Goal: Task Accomplishment & Management: Complete application form

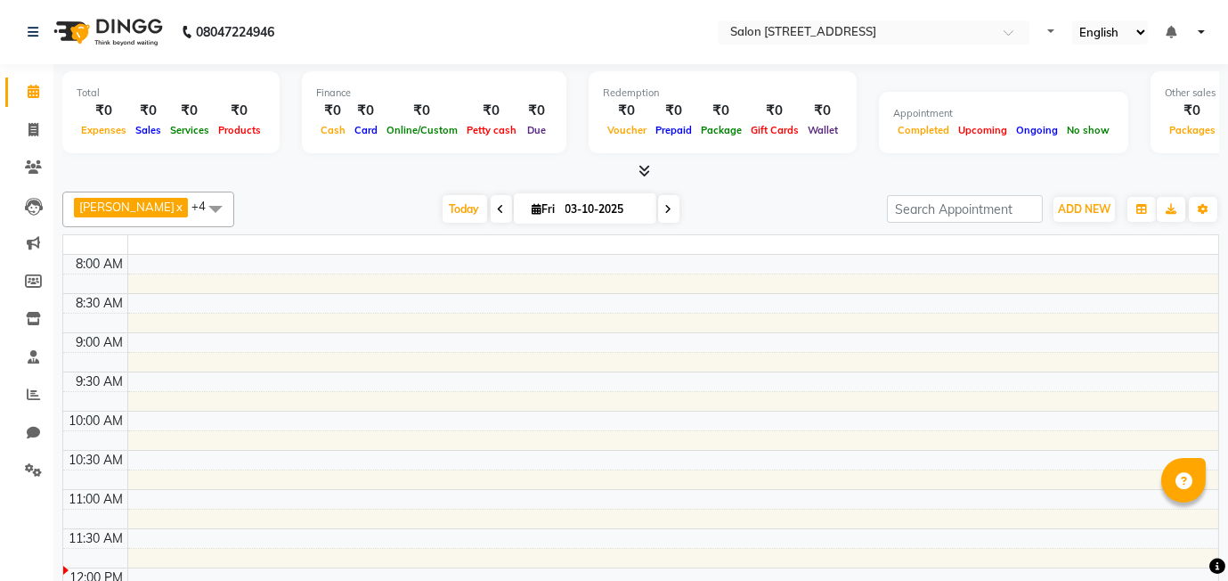
select select "en"
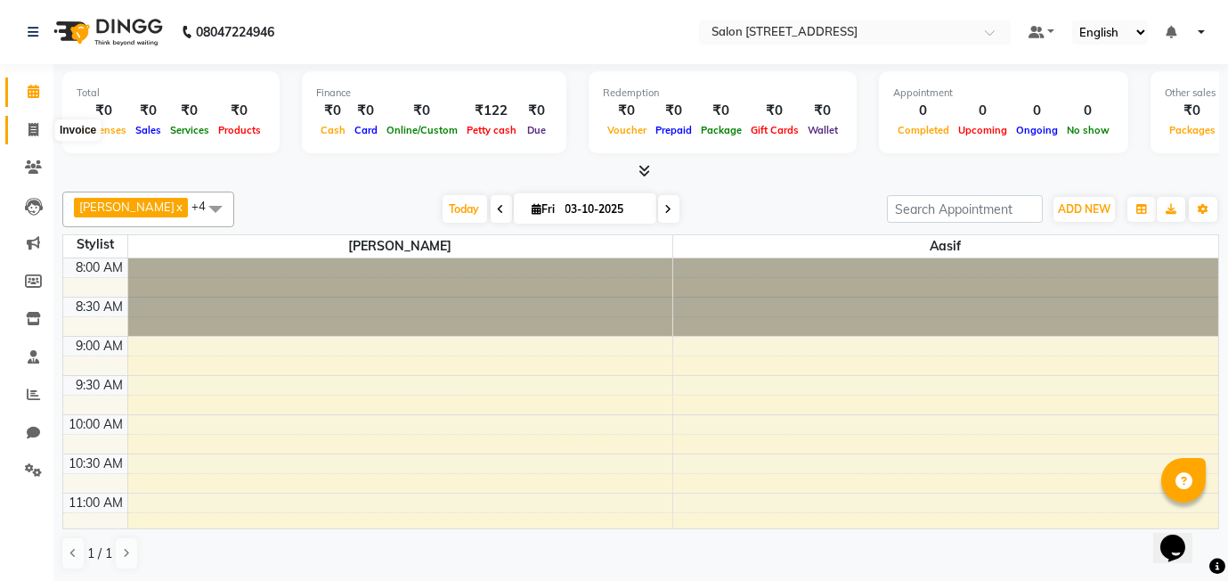
click at [31, 128] on icon at bounding box center [33, 129] width 10 height 13
select select "service"
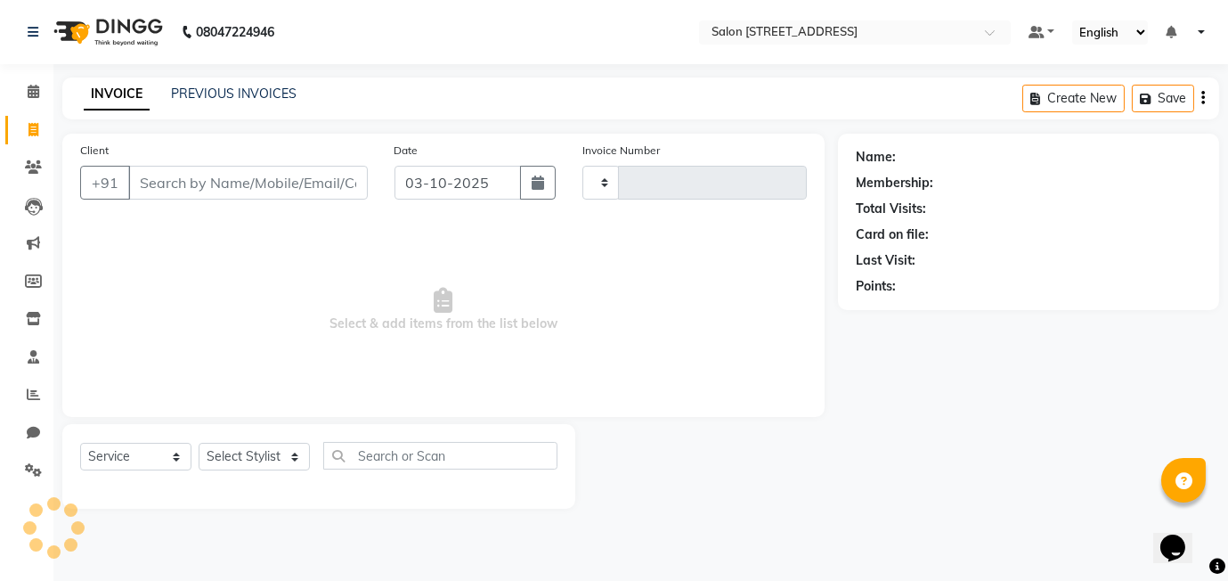
type input "0597"
select select "8448"
click at [198, 189] on input "Client" at bounding box center [248, 183] width 240 height 34
click at [261, 457] on select "Select Stylist [PERSON_NAME] Manager [PERSON_NAME]" at bounding box center [254, 457] width 111 height 28
select select "90774"
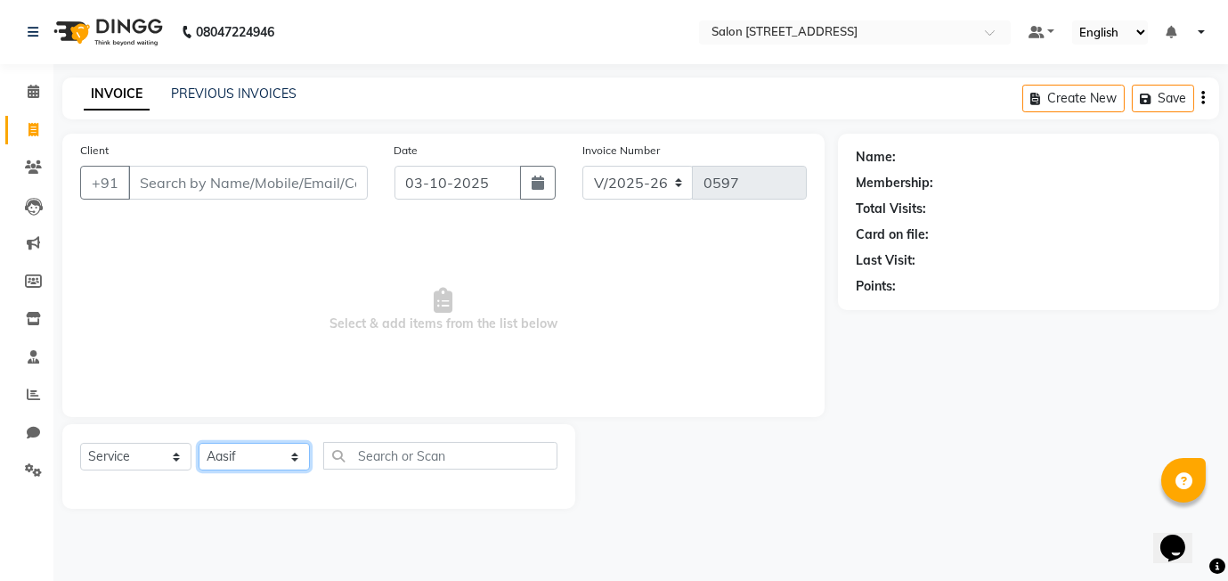
click at [199, 443] on select "Select Stylist [PERSON_NAME] Manager [PERSON_NAME]" at bounding box center [254, 457] width 111 height 28
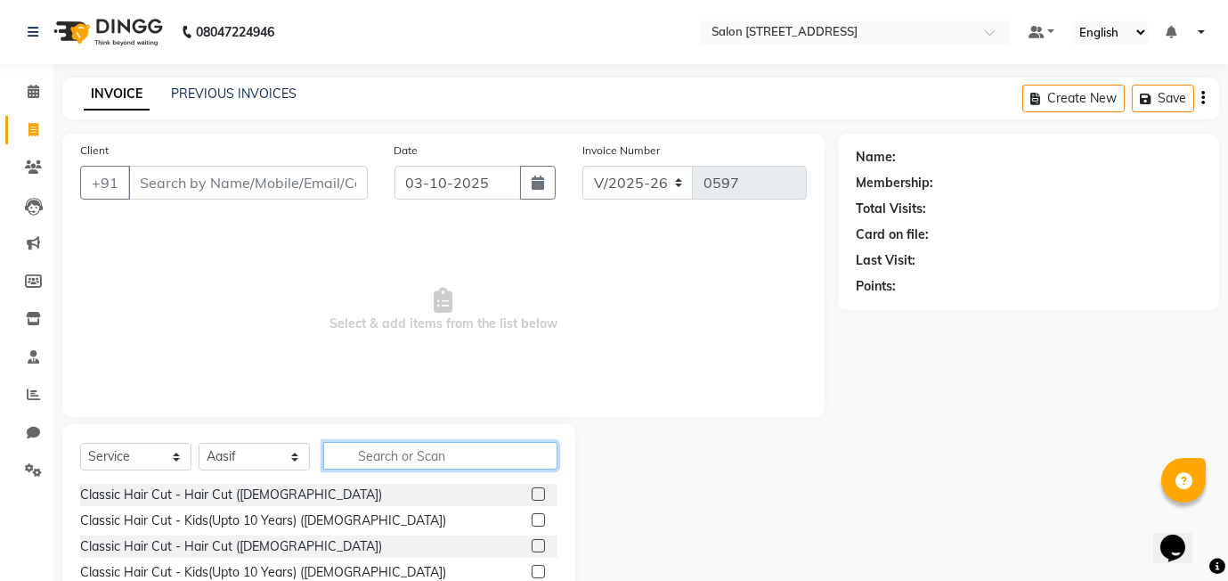
click at [399, 458] on input "text" at bounding box center [440, 456] width 234 height 28
click at [539, 543] on label at bounding box center [538, 545] width 13 height 13
click at [539, 543] on input "checkbox" at bounding box center [538, 546] width 12 height 12
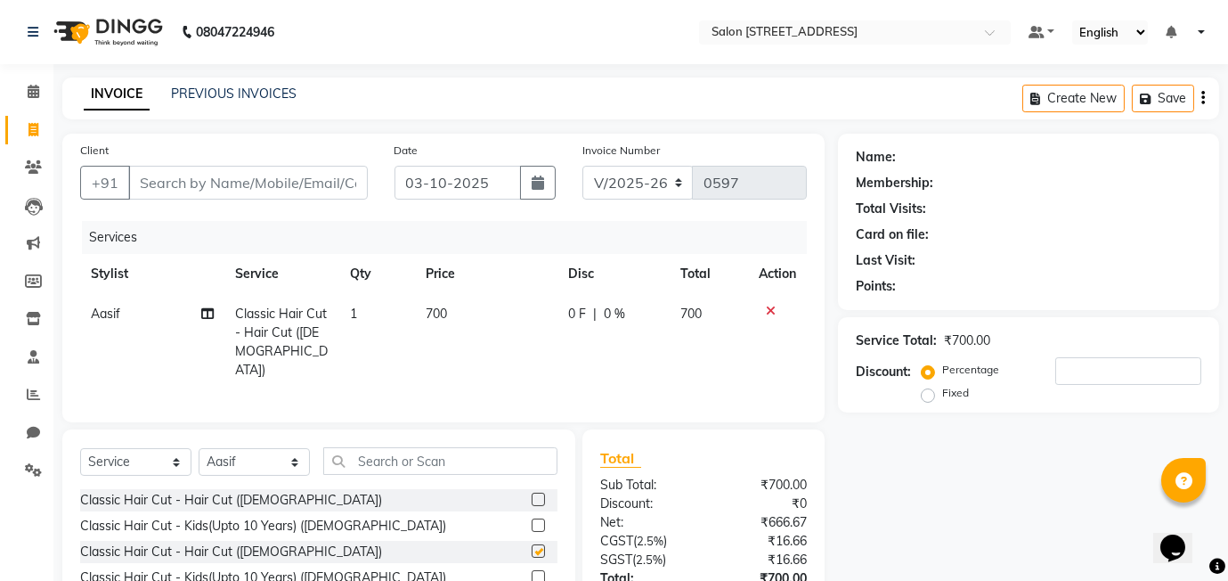
checkbox input "false"
click at [608, 314] on span "0 %" at bounding box center [614, 313] width 21 height 19
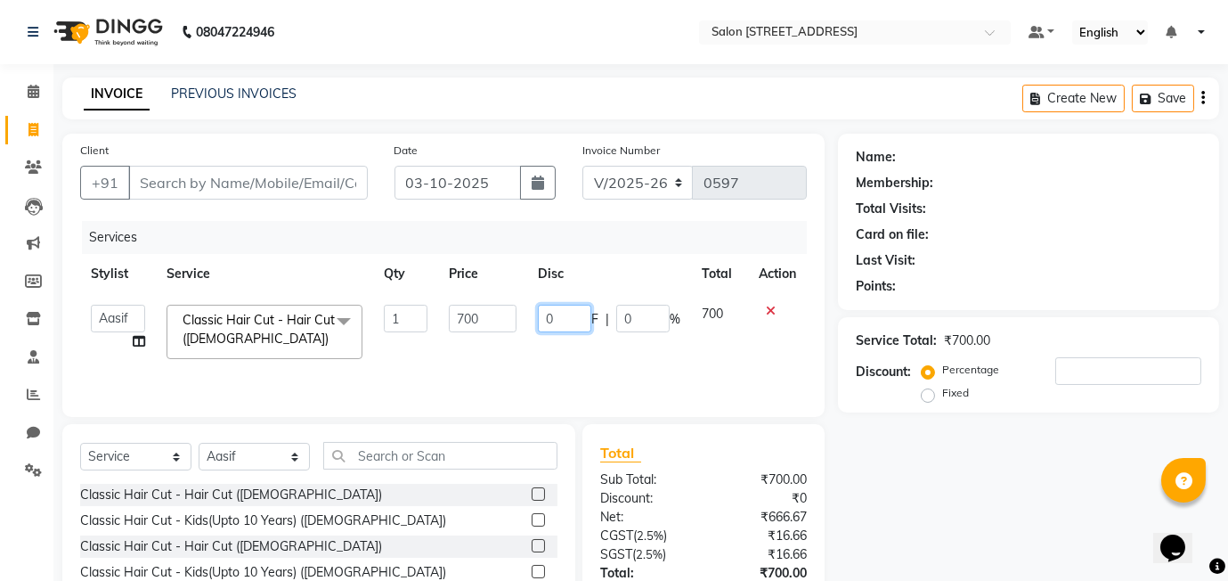
click at [545, 311] on input "0" at bounding box center [564, 318] width 53 height 28
type input "150"
click at [576, 393] on div "Services Stylist Service Qty Price Disc Total Action [PERSON_NAME] Manager [PER…" at bounding box center [443, 310] width 727 height 178
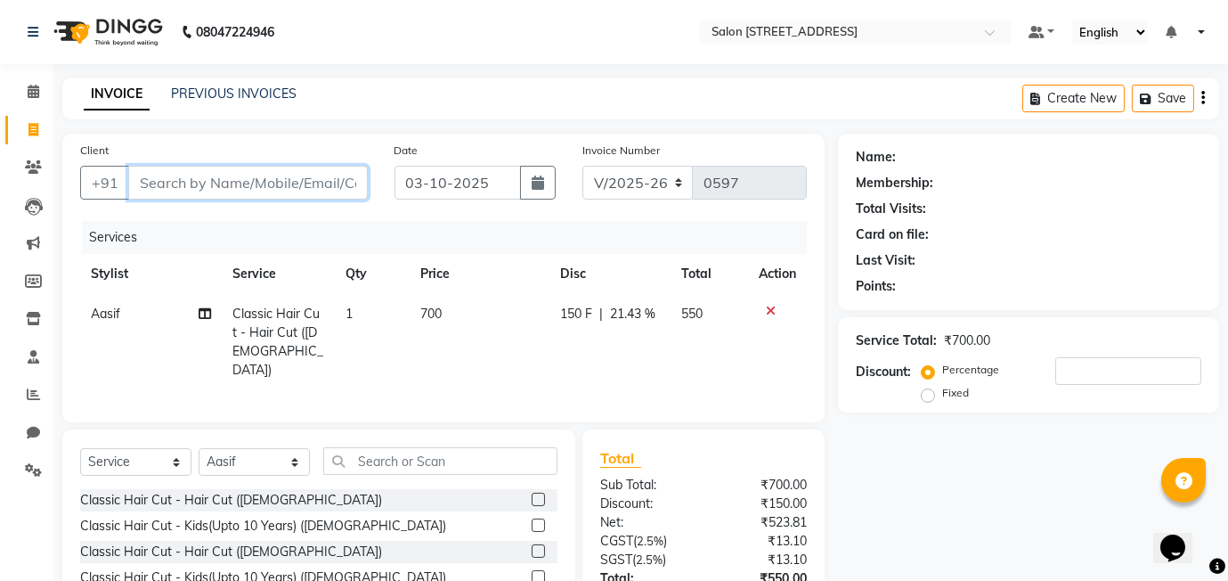
click at [192, 185] on input "Client" at bounding box center [248, 183] width 240 height 34
click at [168, 170] on input "Client" at bounding box center [248, 183] width 240 height 34
click at [167, 199] on div "Client +91" at bounding box center [224, 177] width 314 height 73
click at [218, 169] on input "Client" at bounding box center [248, 183] width 240 height 34
type input "8"
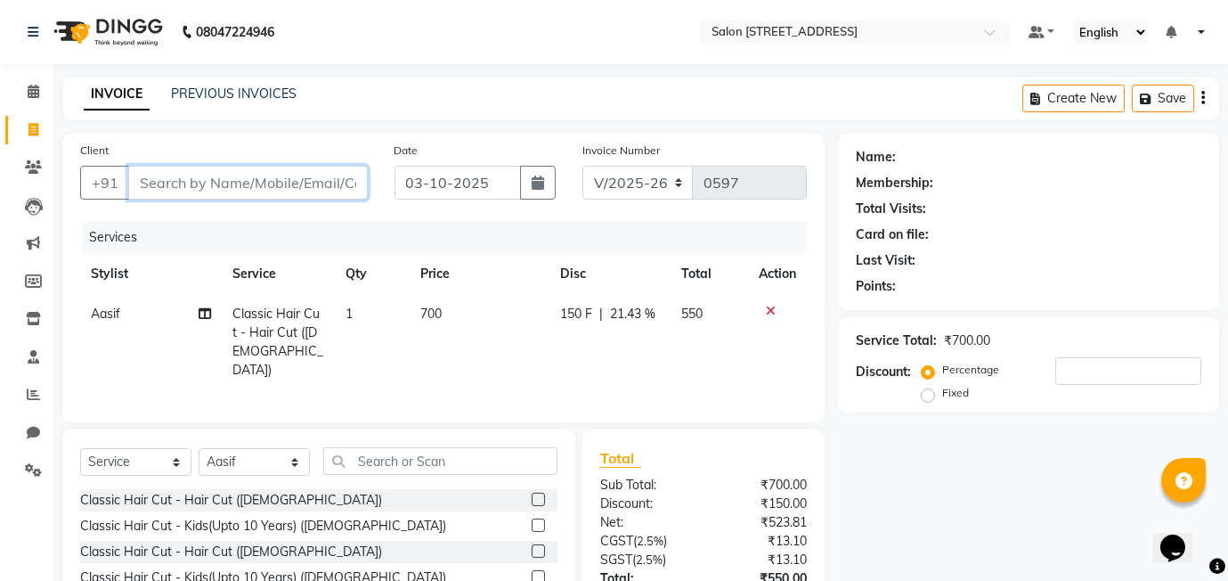
type input "0"
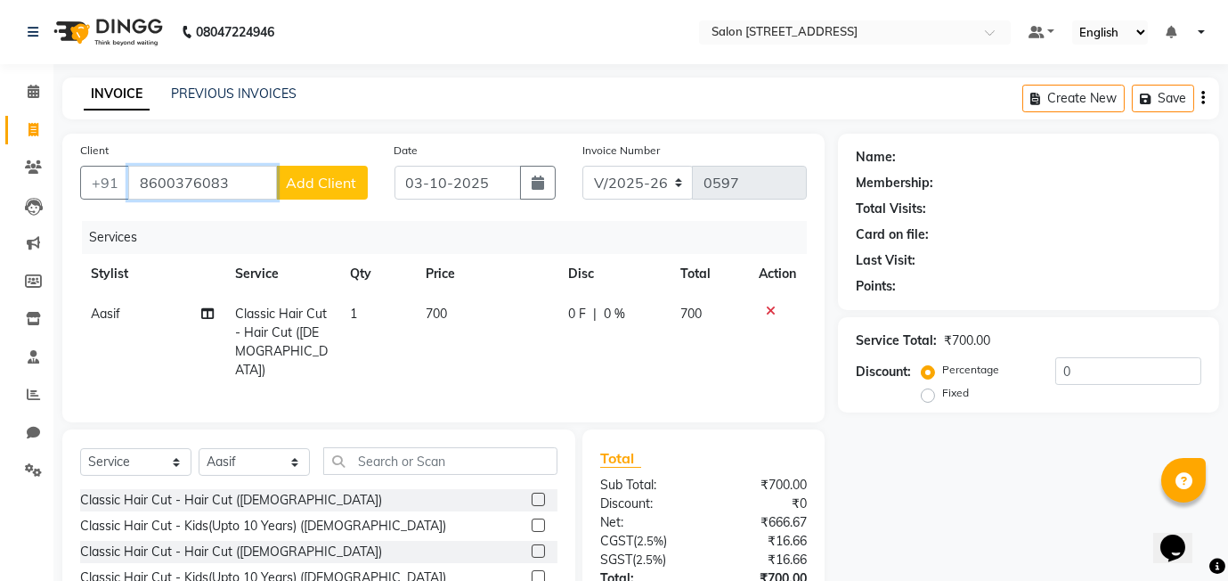
type input "8600376083"
click at [323, 182] on span "Add Client" at bounding box center [322, 183] width 70 height 18
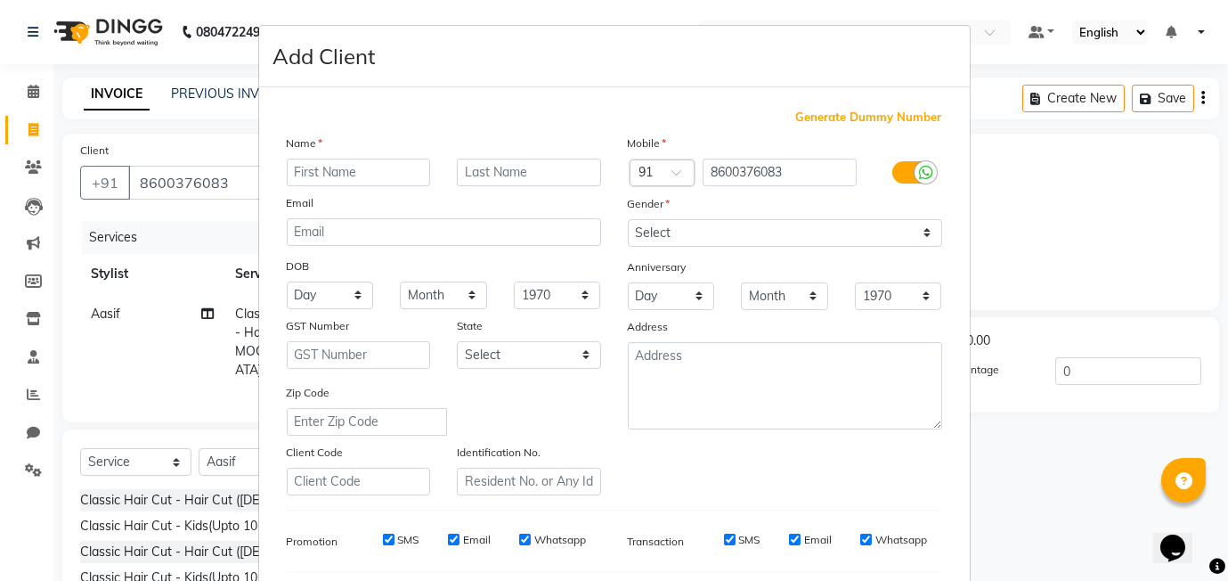
click at [320, 179] on input "text" at bounding box center [359, 172] width 144 height 28
type input "vaani"
click at [536, 173] on input "text" at bounding box center [529, 172] width 144 height 28
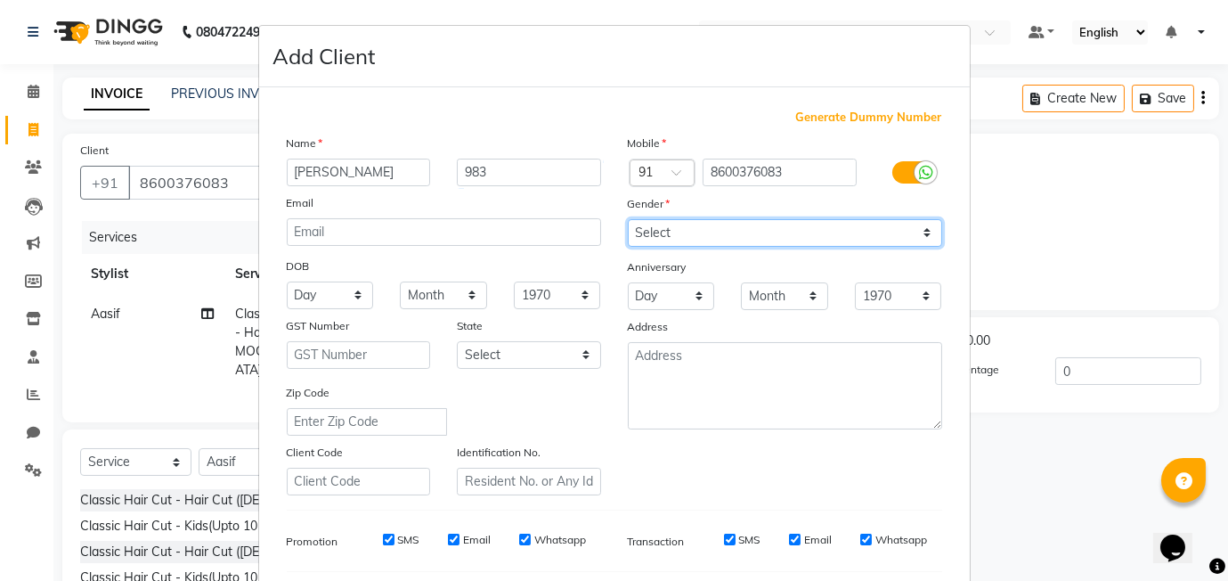
click at [694, 234] on select "Select [DEMOGRAPHIC_DATA] [DEMOGRAPHIC_DATA] Other Prefer Not To Say" at bounding box center [785, 233] width 314 height 28
click at [526, 153] on div "Name" at bounding box center [443, 146] width 341 height 25
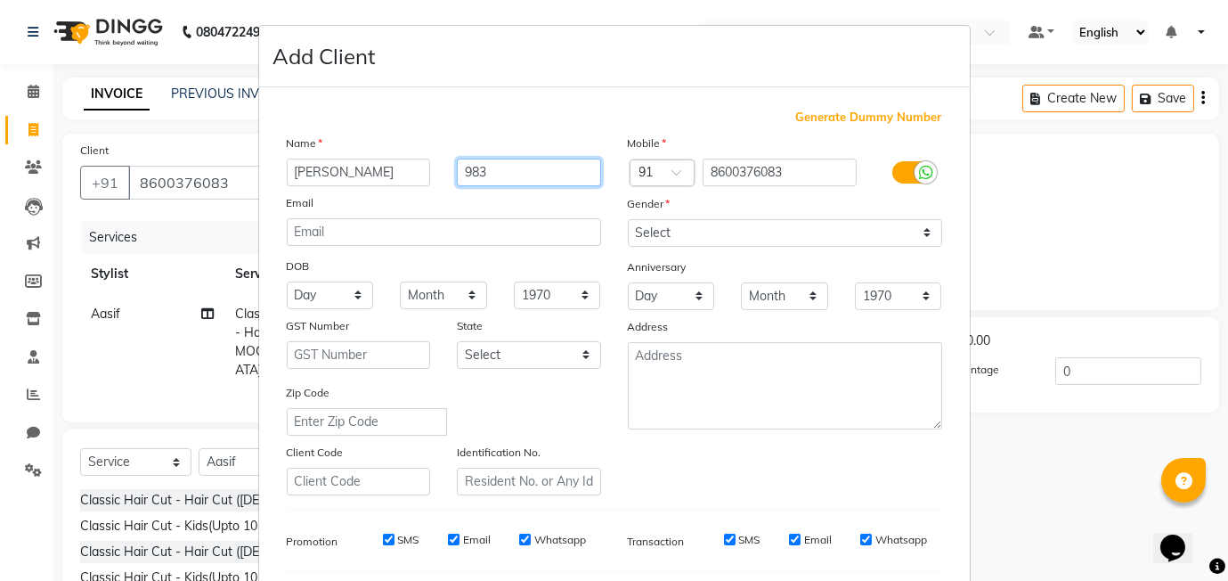
click at [515, 176] on input "983" at bounding box center [529, 172] width 144 height 28
type input "9"
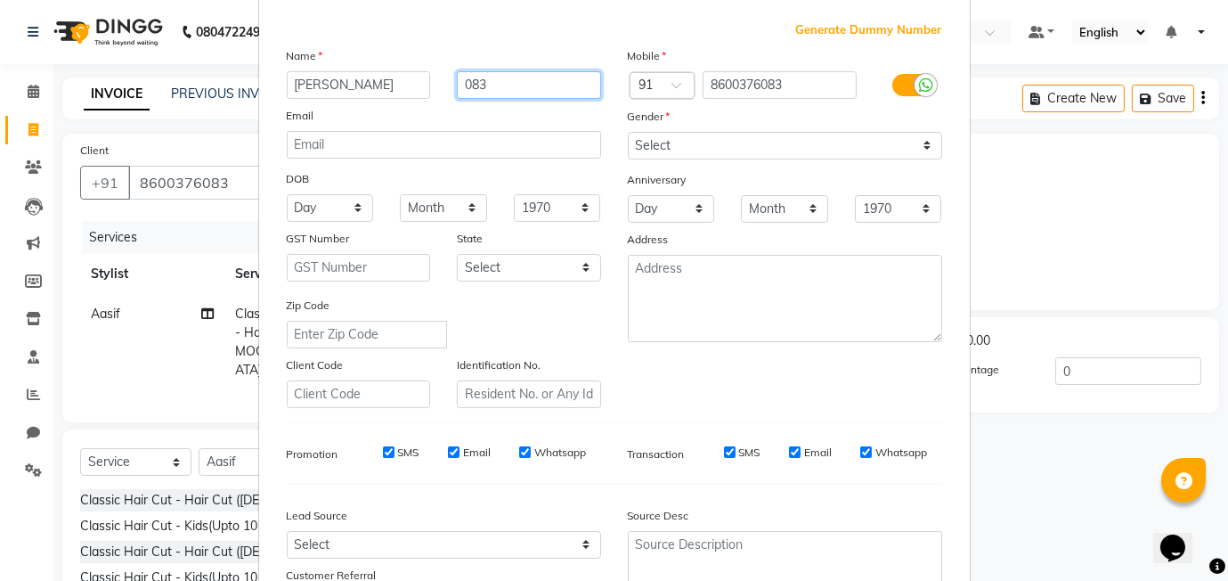
scroll to position [89, 0]
type input "083"
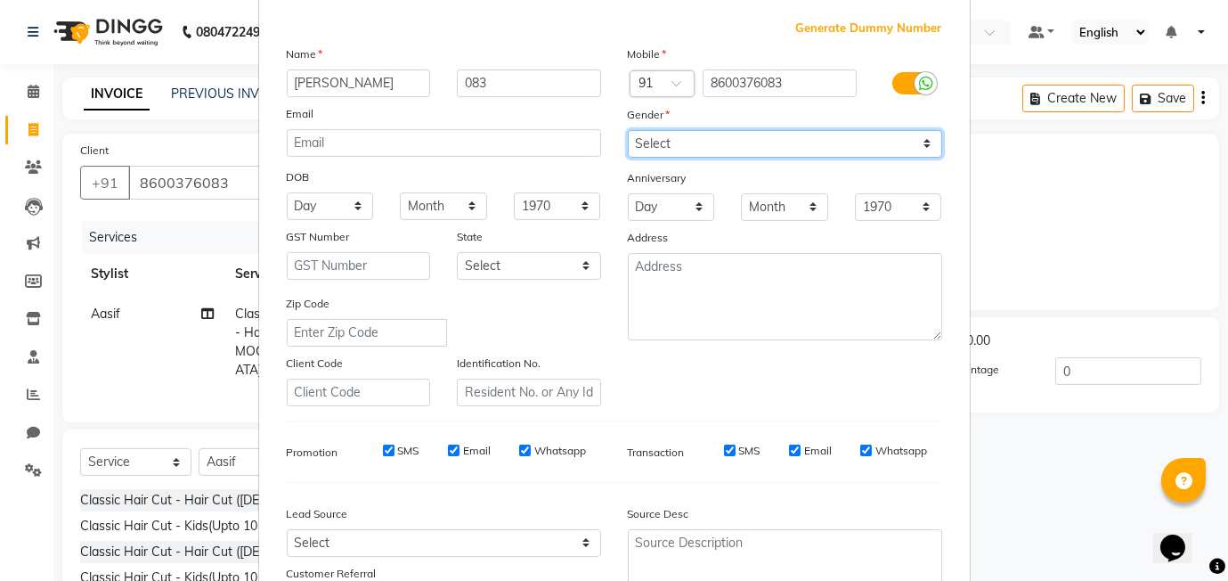
click at [703, 148] on select "Select [DEMOGRAPHIC_DATA] [DEMOGRAPHIC_DATA] Other Prefer Not To Say" at bounding box center [785, 144] width 314 height 28
select select "[DEMOGRAPHIC_DATA]"
click at [628, 130] on select "Select [DEMOGRAPHIC_DATA] [DEMOGRAPHIC_DATA] Other Prefer Not To Say" at bounding box center [785, 144] width 314 height 28
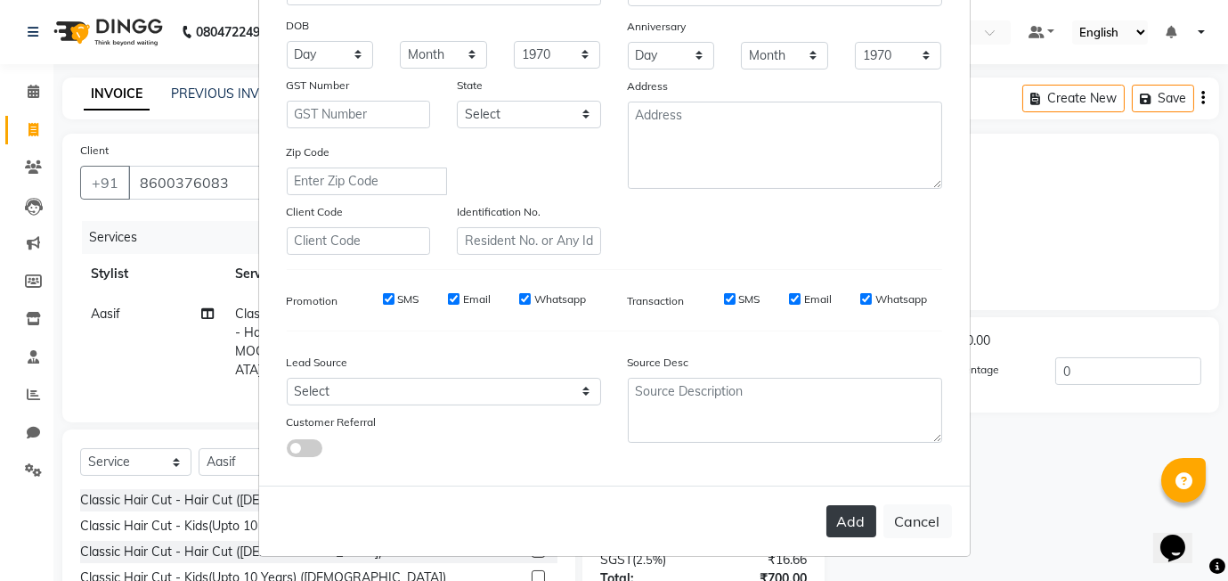
click at [867, 526] on button "Add" at bounding box center [851, 521] width 50 height 32
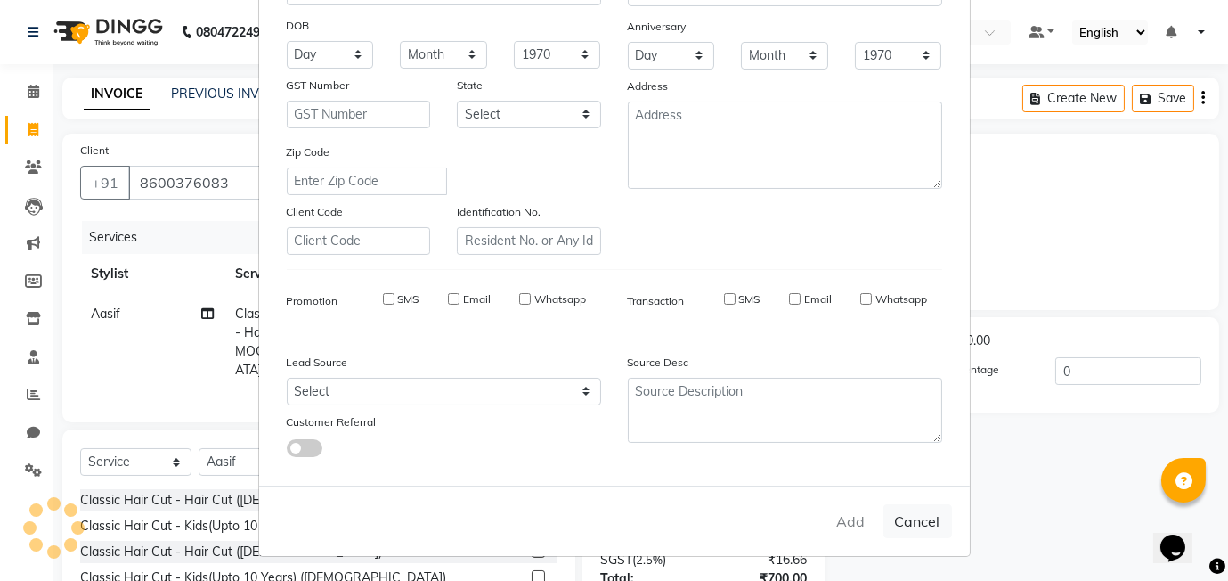
select select
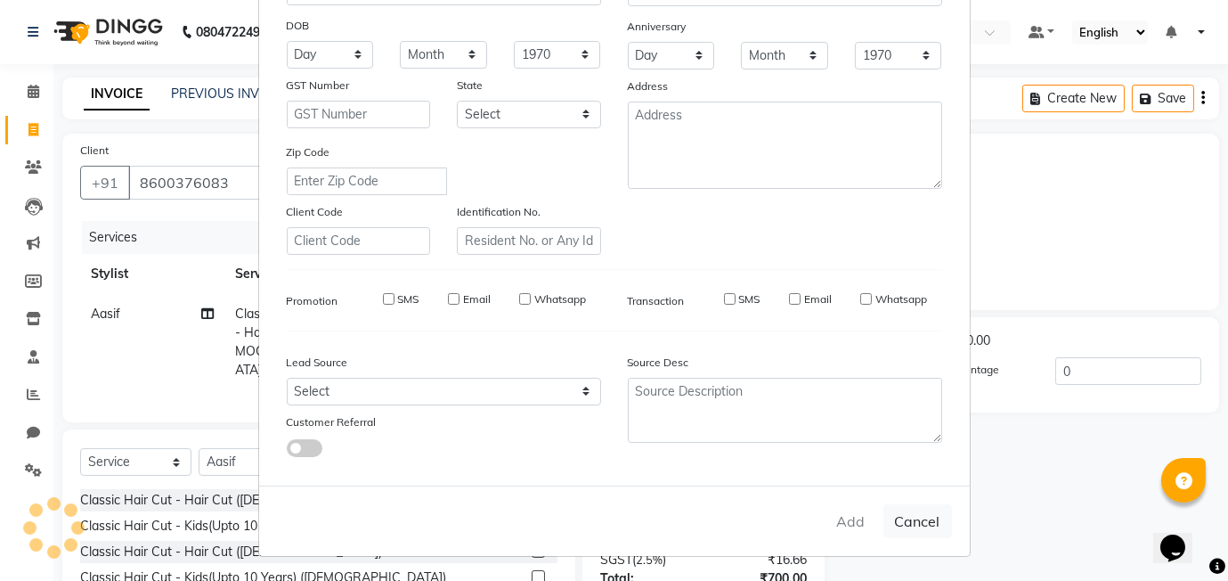
select select
checkbox input "false"
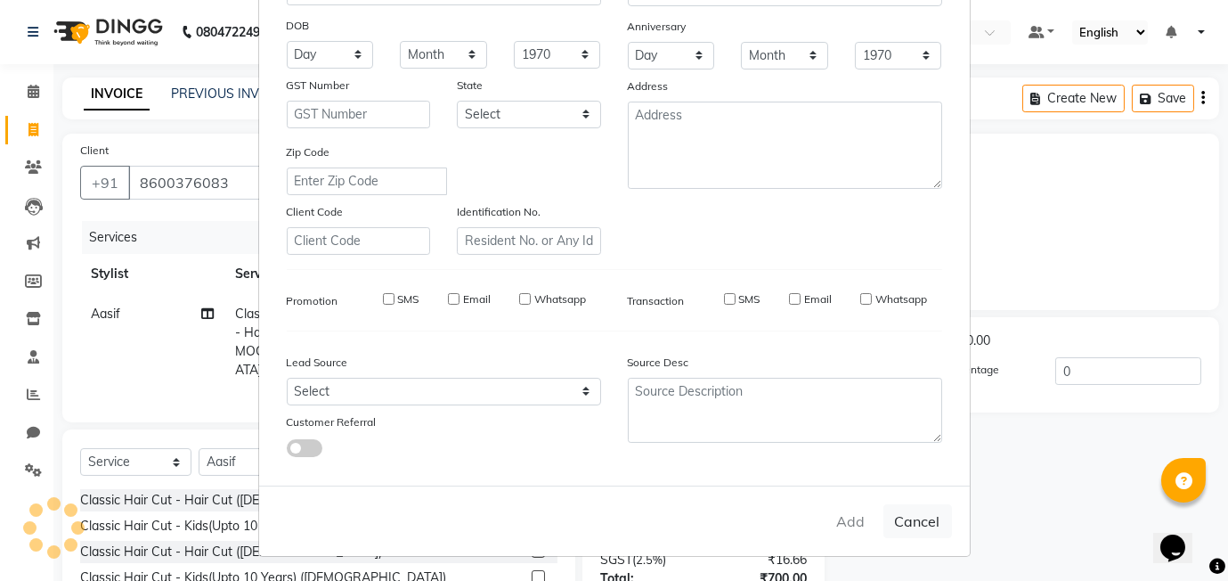
checkbox input "false"
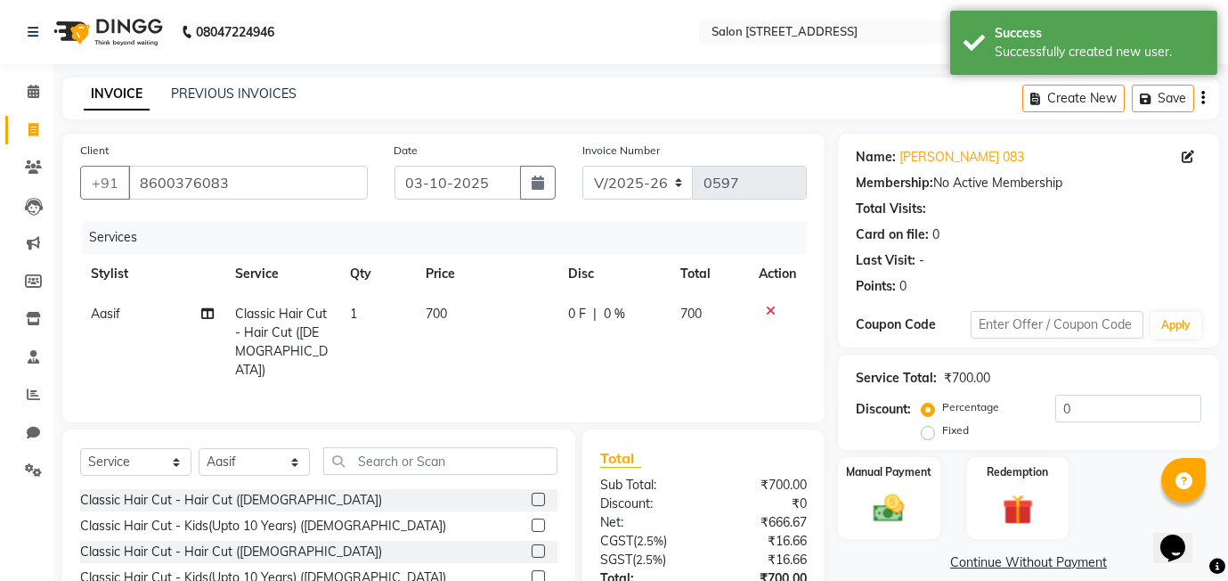
scroll to position [132, 0]
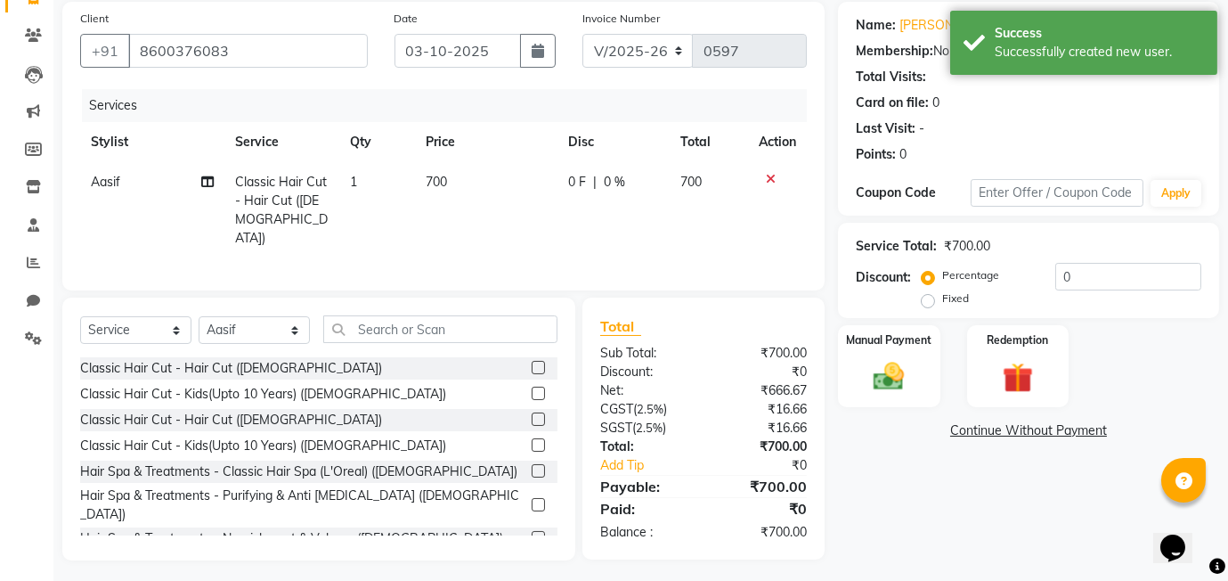
click at [611, 169] on td "0 F | 0 %" at bounding box center [613, 210] width 112 height 96
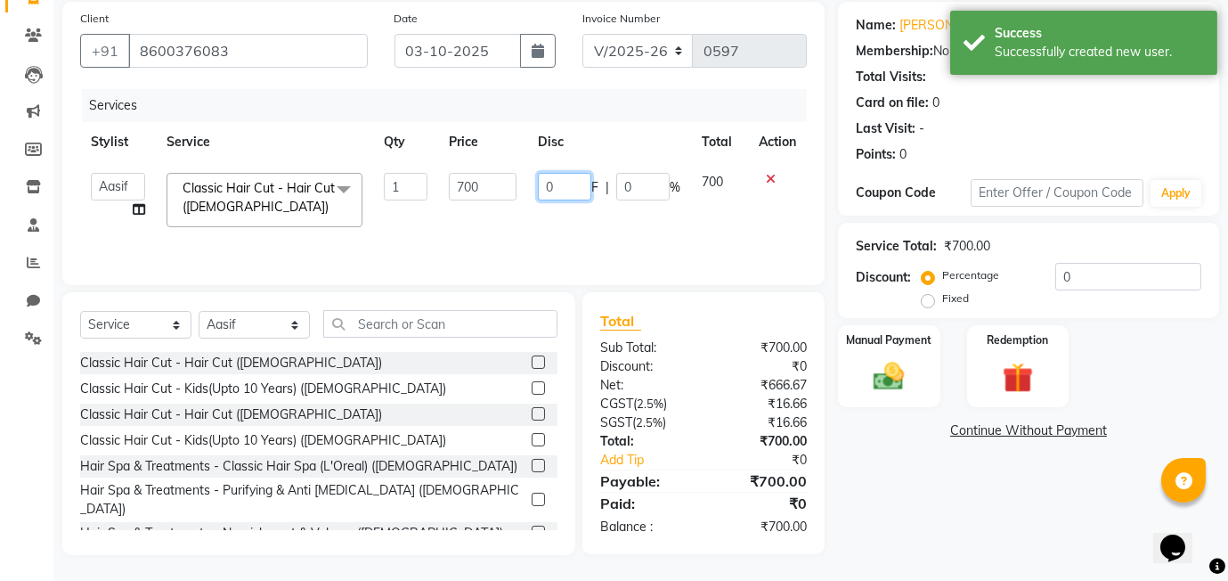
click at [538, 178] on input "0" at bounding box center [564, 187] width 53 height 28
type input "150"
click at [928, 353] on div "Manual Payment" at bounding box center [889, 365] width 106 height 85
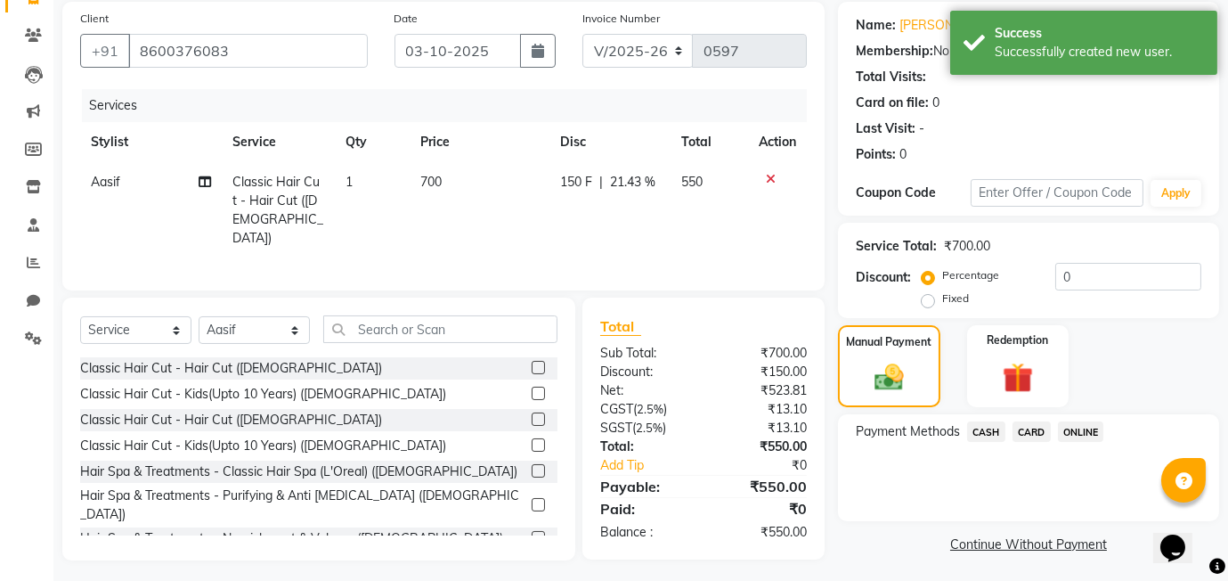
click at [1097, 434] on span "ONLINE" at bounding box center [1081, 431] width 46 height 20
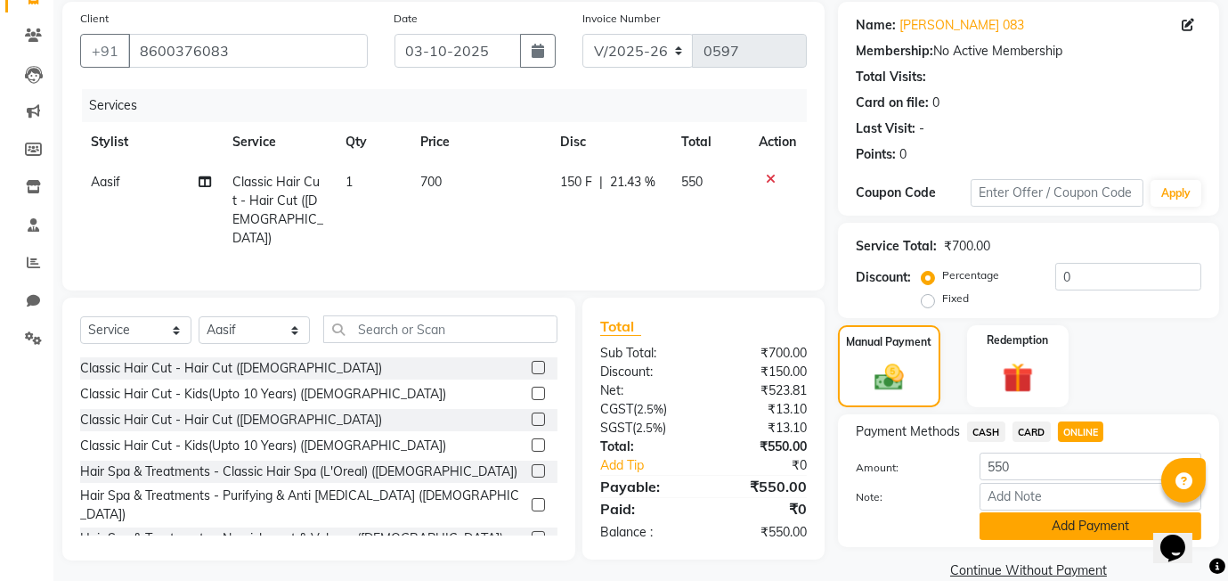
click at [1081, 527] on button "Add Payment" at bounding box center [1090, 526] width 222 height 28
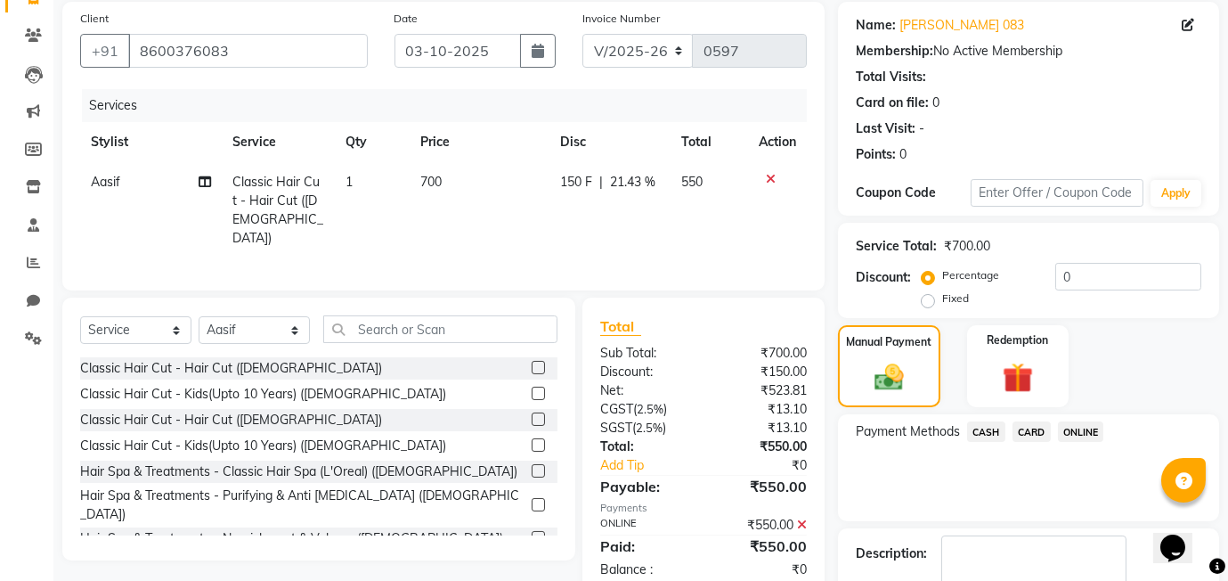
scroll to position [236, 0]
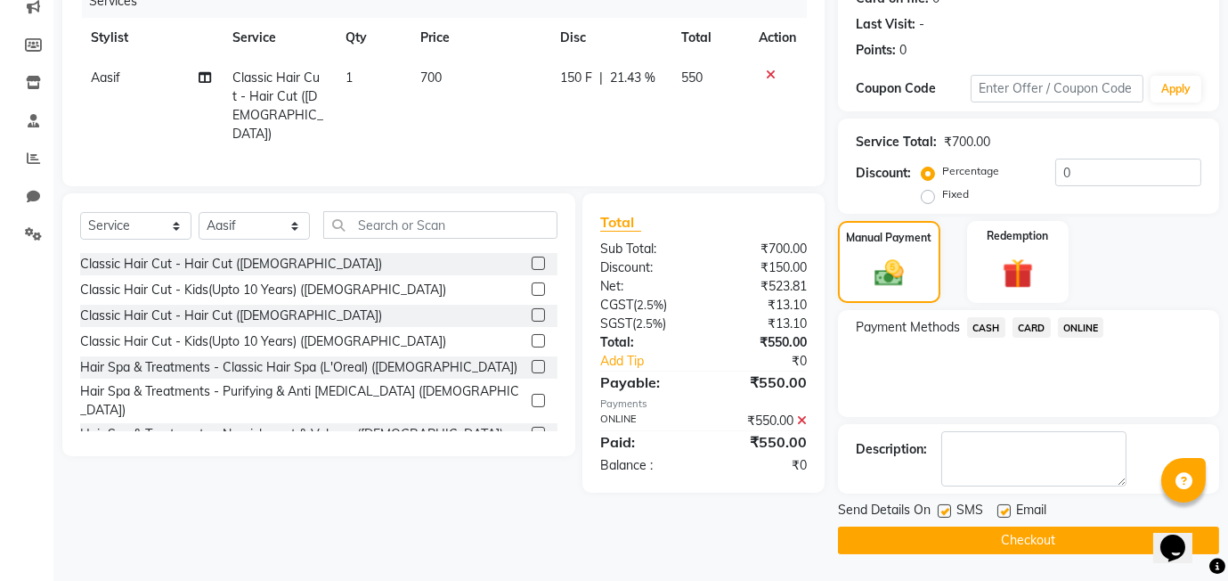
click at [1011, 540] on button "Checkout" at bounding box center [1028, 540] width 381 height 28
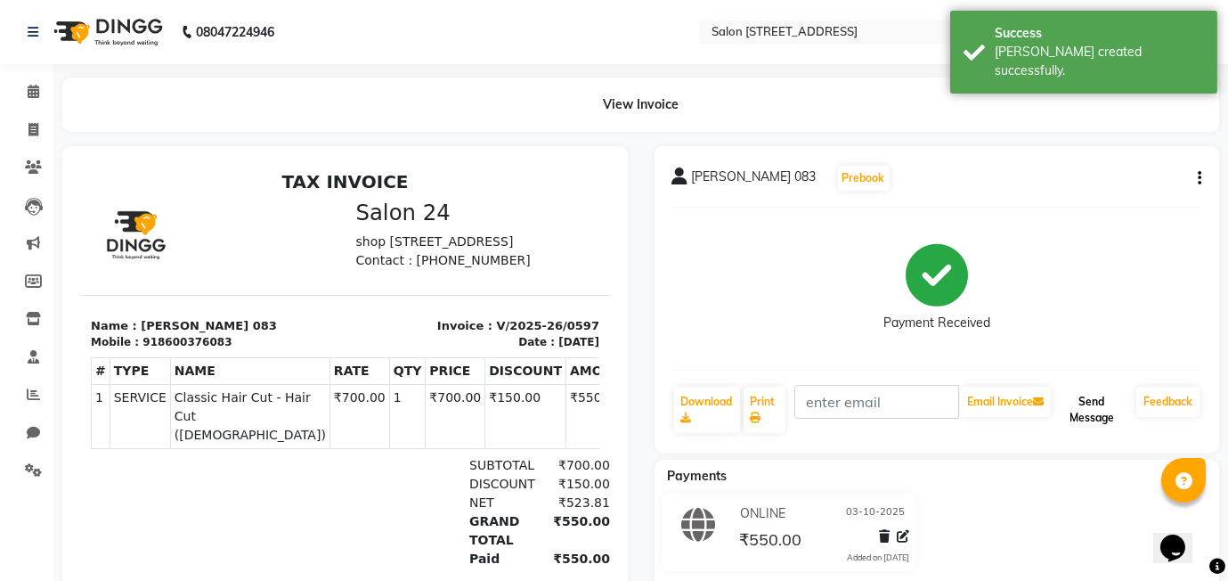
click at [1074, 418] on button "Send Message" at bounding box center [1091, 409] width 75 height 46
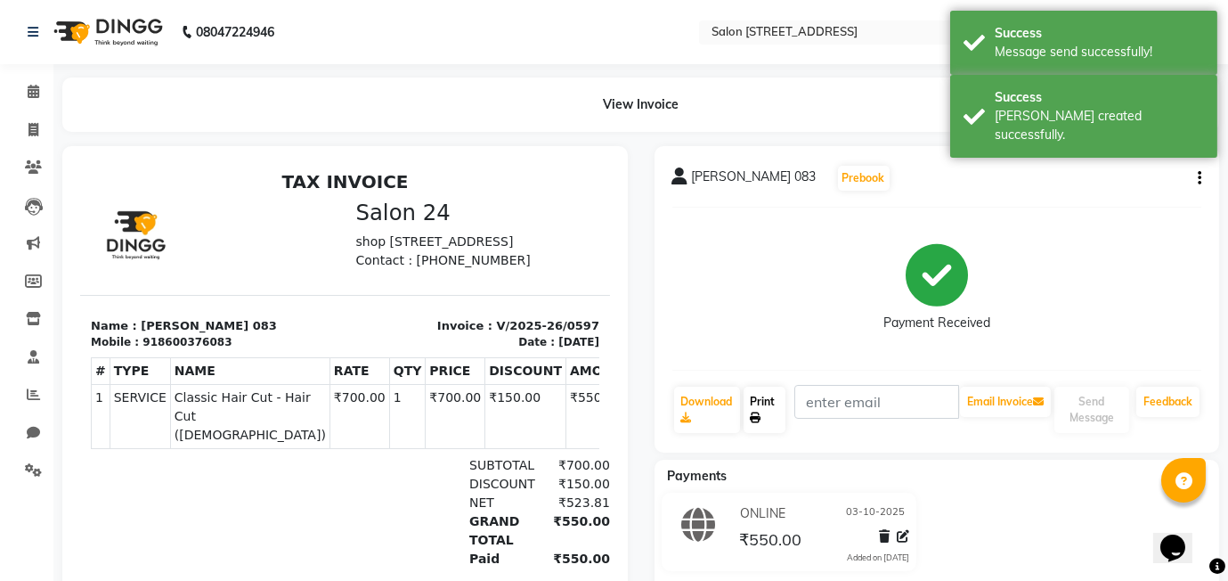
click at [763, 402] on link "Print" at bounding box center [764, 409] width 43 height 46
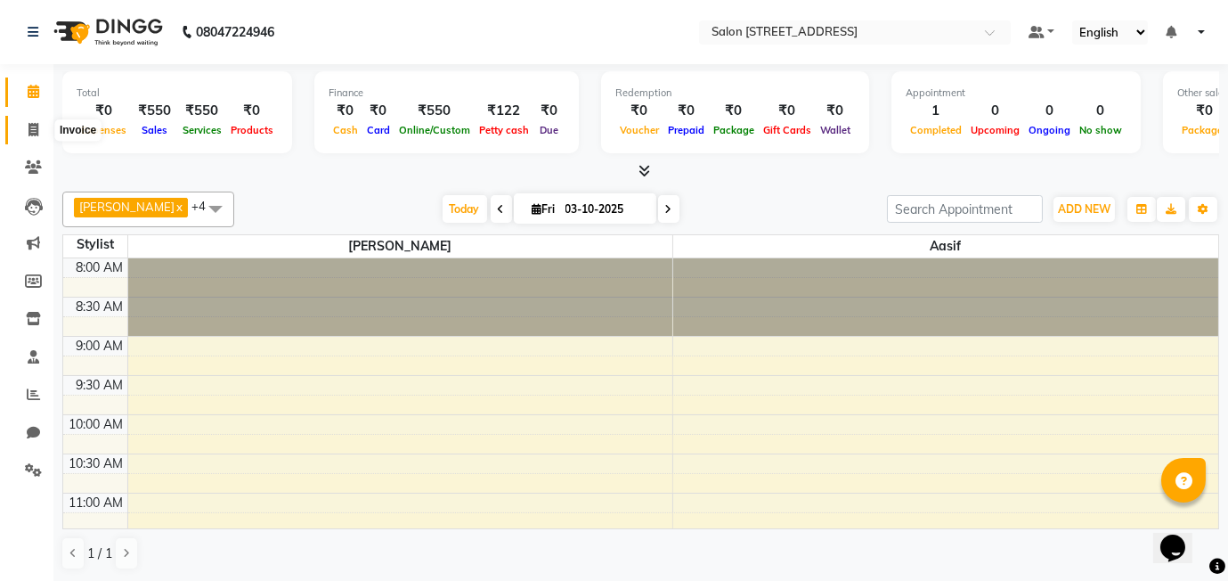
click at [31, 128] on icon at bounding box center [33, 129] width 10 height 13
select select "service"
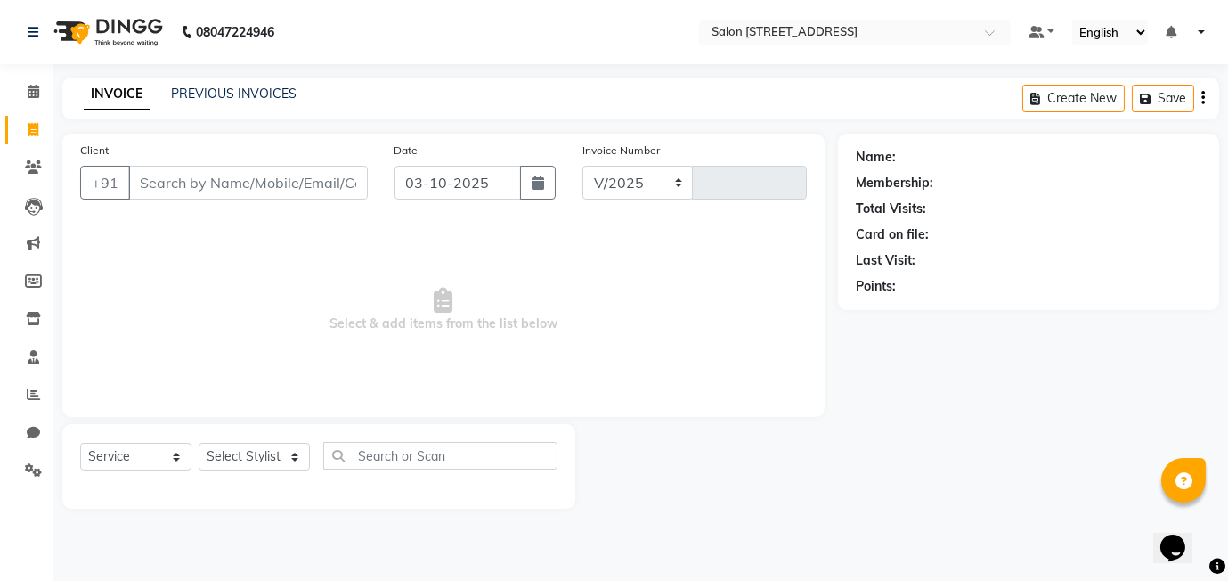
select select "8448"
type input "0598"
click at [279, 451] on select "Select Stylist [PERSON_NAME] Manager [PERSON_NAME]" at bounding box center [254, 457] width 111 height 28
select select "90774"
click at [199, 443] on select "Select Stylist [PERSON_NAME] Manager [PERSON_NAME]" at bounding box center [254, 457] width 111 height 28
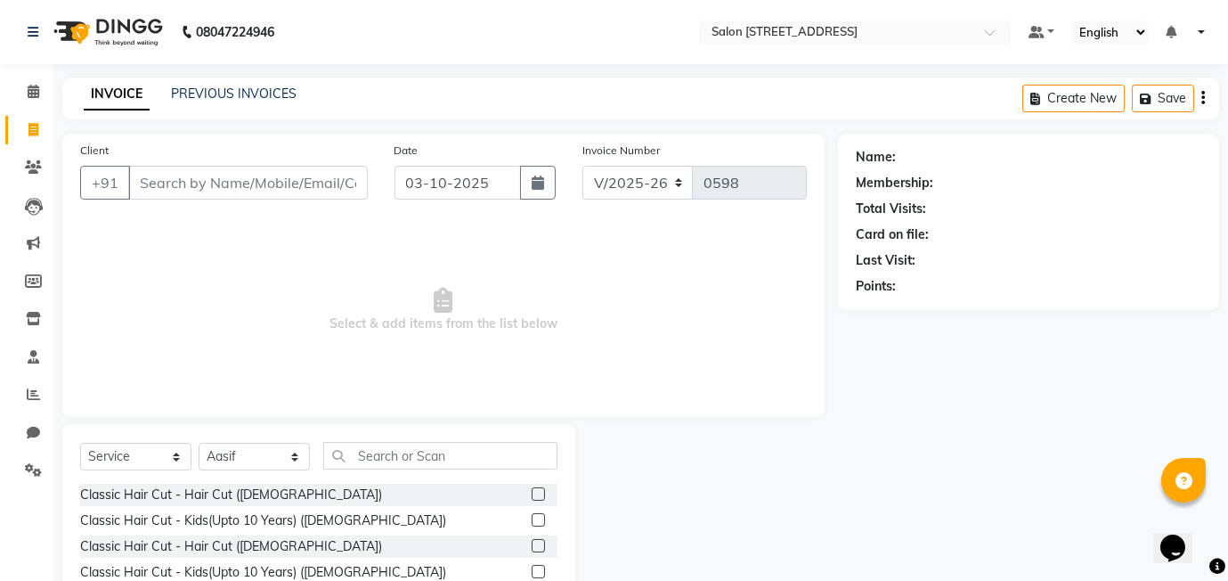
click at [540, 495] on label at bounding box center [538, 493] width 13 height 13
click at [540, 495] on input "checkbox" at bounding box center [538, 495] width 12 height 12
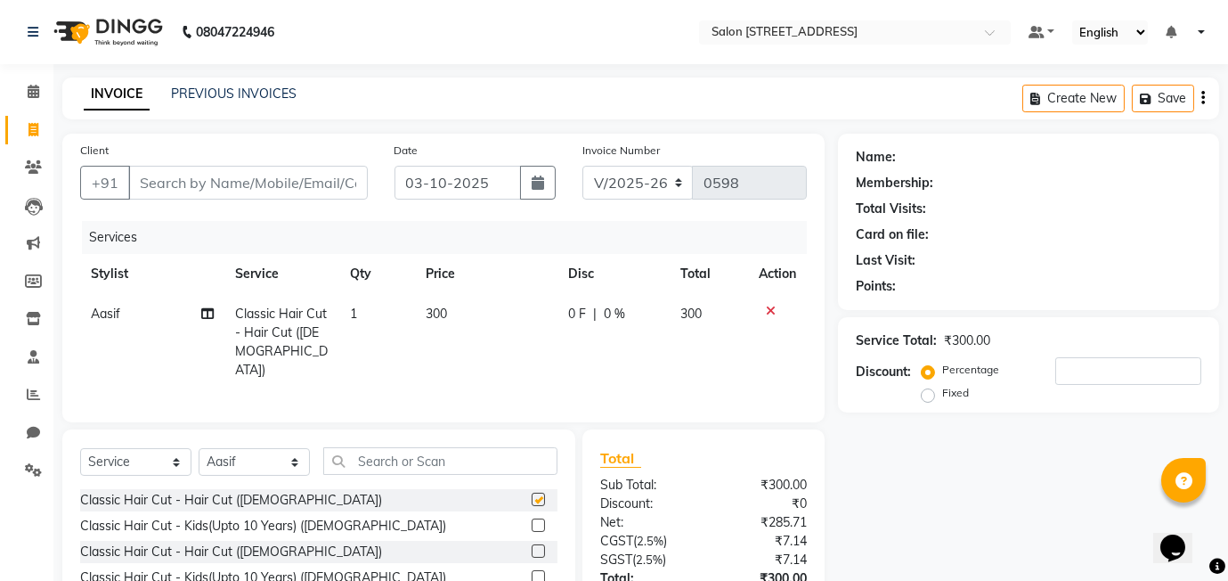
checkbox input "false"
click at [215, 180] on input "Client" at bounding box center [248, 183] width 240 height 34
click at [217, 174] on input "Client" at bounding box center [248, 183] width 240 height 34
click at [233, 189] on input "Client" at bounding box center [248, 183] width 240 height 34
click at [360, 463] on input "text" at bounding box center [440, 461] width 234 height 28
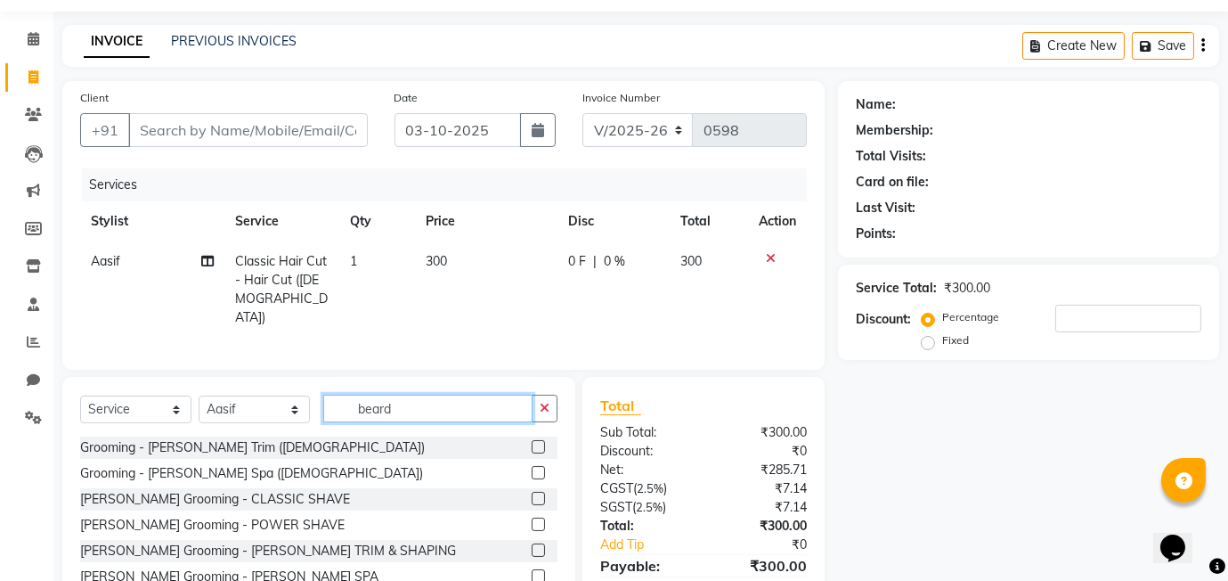
scroll to position [77, 0]
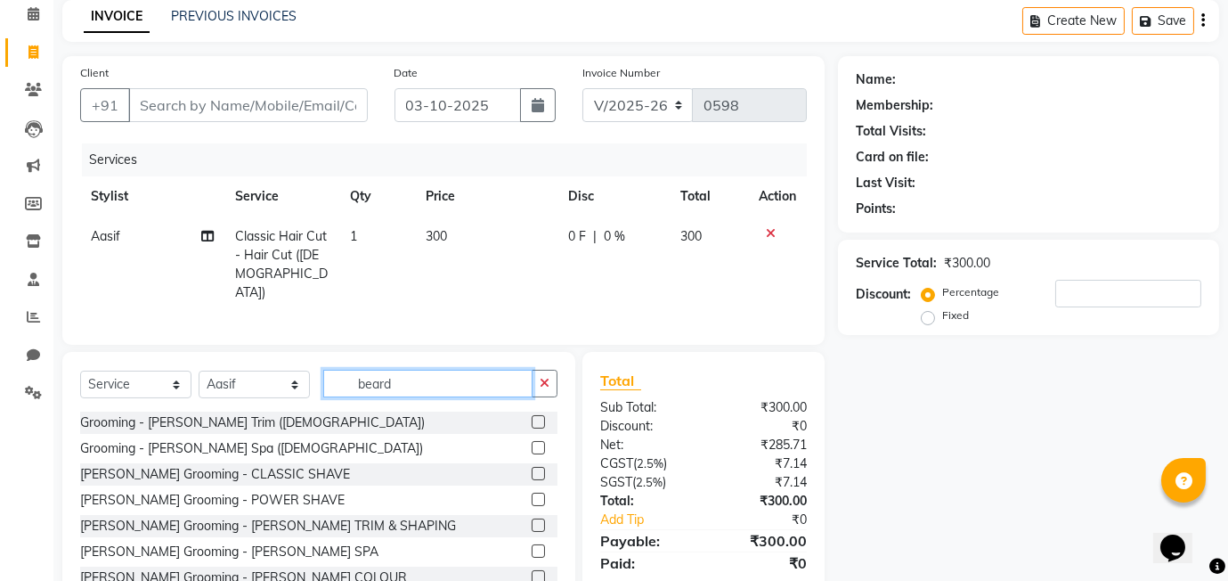
type input "beard"
click at [536, 521] on label at bounding box center [538, 524] width 13 height 13
click at [536, 521] on input "checkbox" at bounding box center [538, 526] width 12 height 12
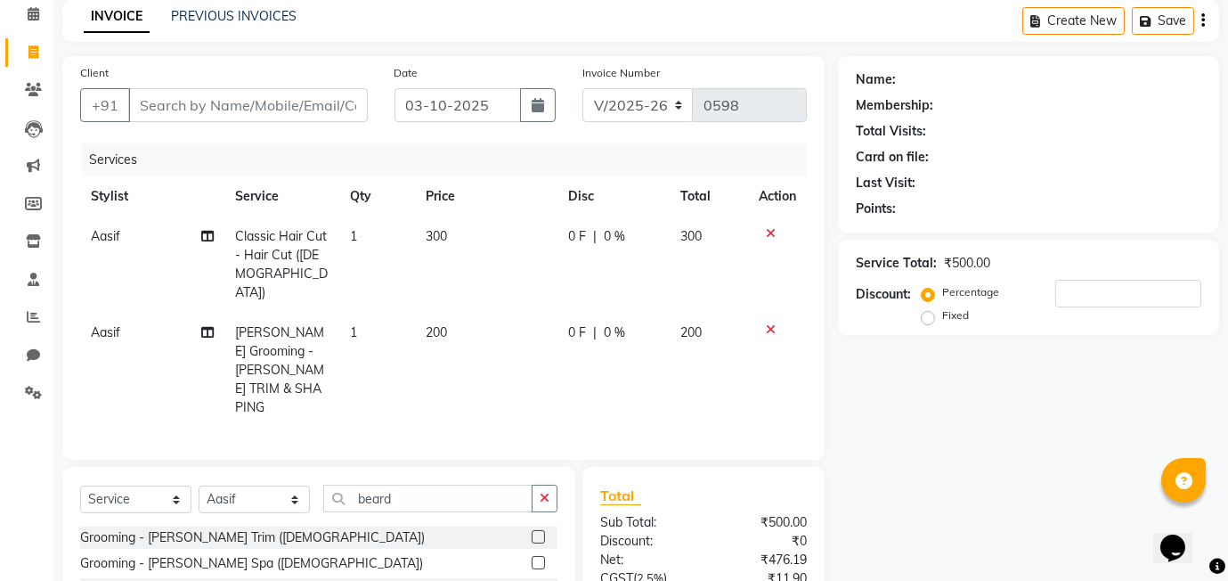
checkbox input "false"
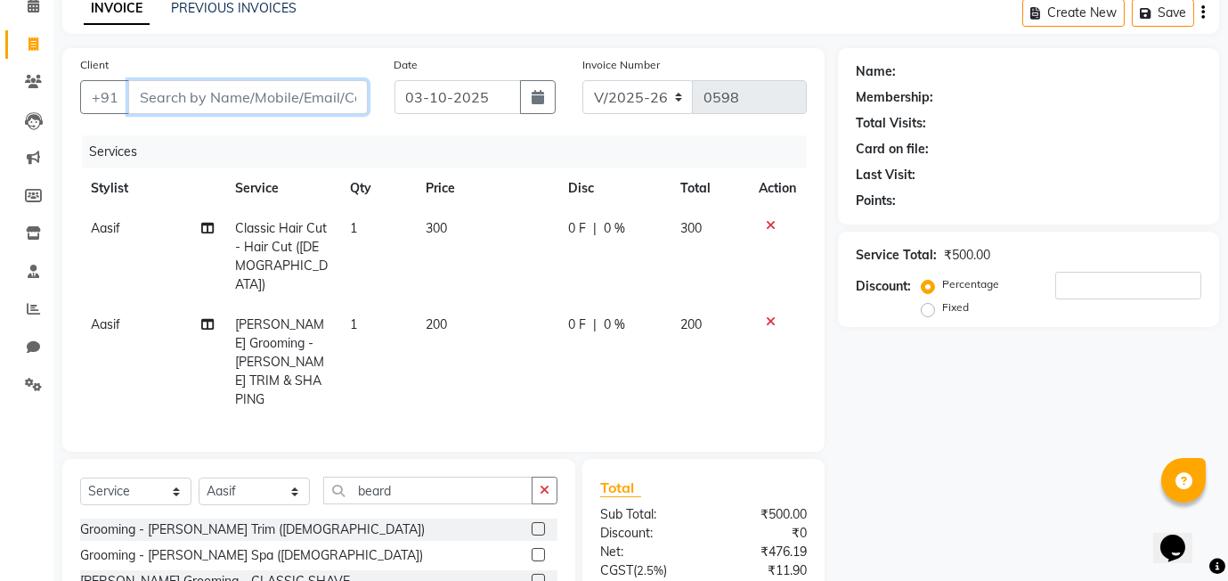
click at [189, 89] on input "Client" at bounding box center [248, 97] width 240 height 34
click at [187, 87] on input "Client" at bounding box center [248, 97] width 240 height 34
click at [191, 91] on input "Client" at bounding box center [248, 97] width 240 height 34
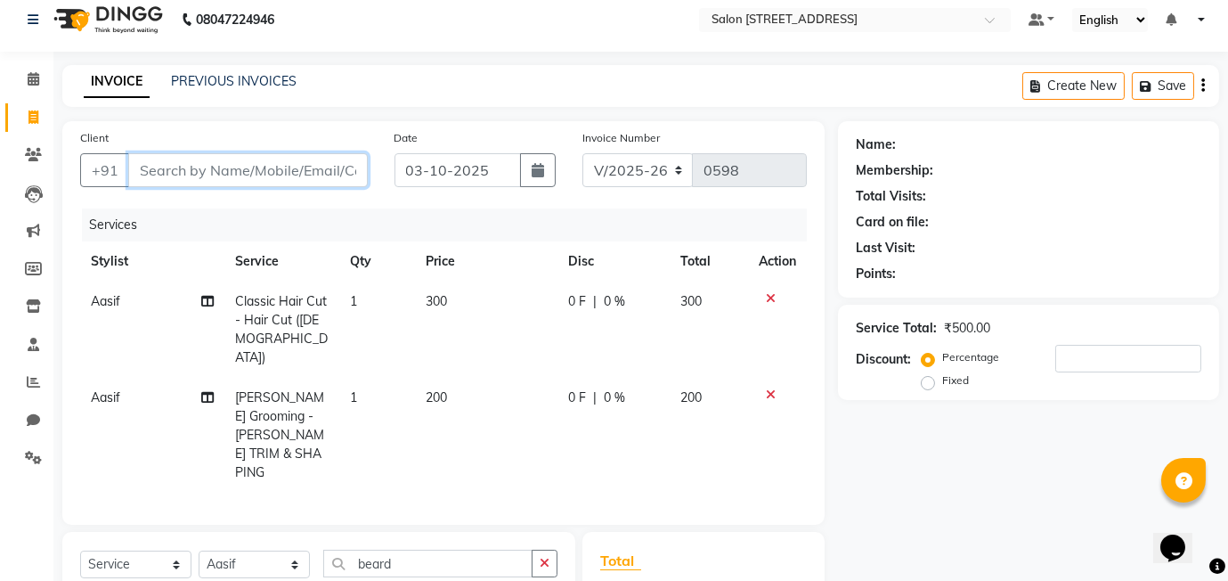
scroll to position [0, 0]
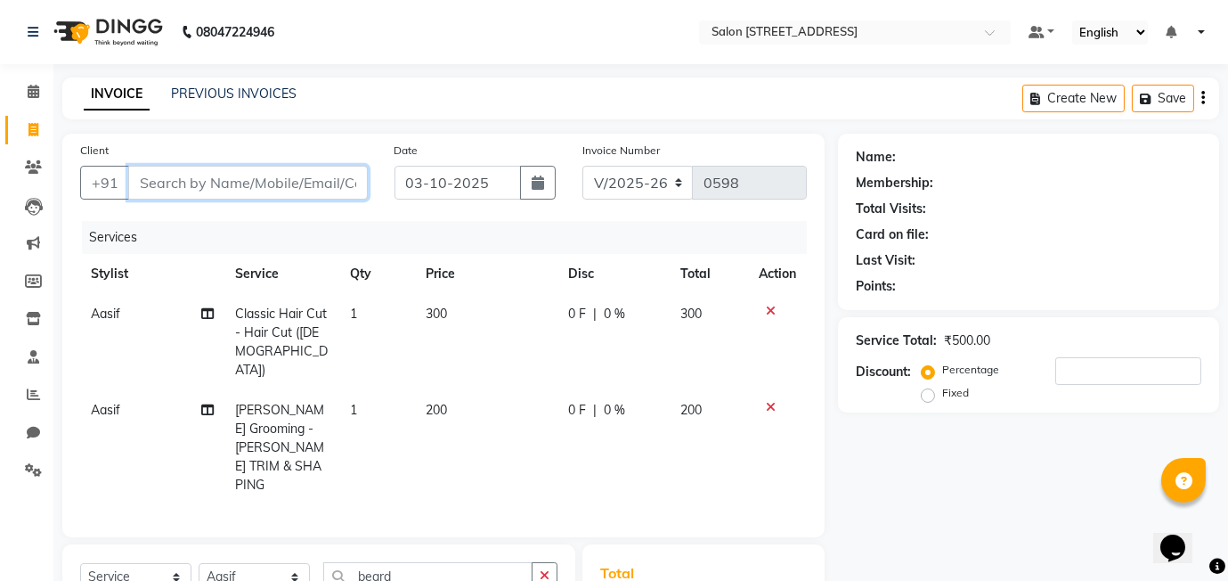
click at [171, 196] on input "Client" at bounding box center [248, 183] width 240 height 34
click at [199, 186] on input "Client" at bounding box center [248, 183] width 240 height 34
click at [153, 173] on input "Client" at bounding box center [248, 183] width 240 height 34
type input "8"
type input "0"
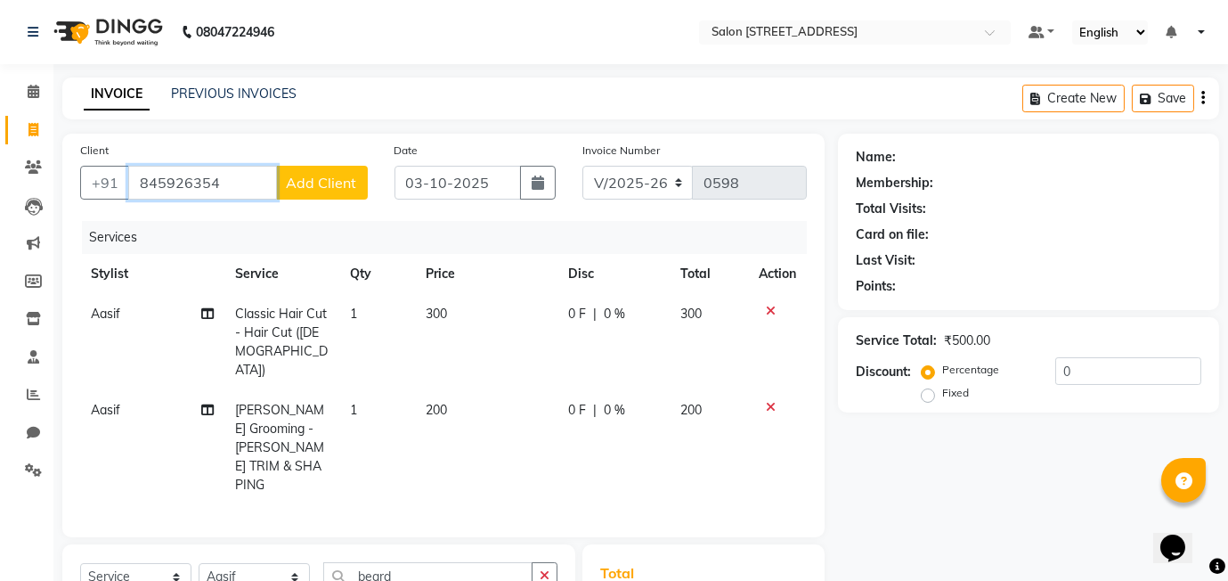
click at [178, 184] on input "845926354" at bounding box center [202, 183] width 149 height 34
click at [240, 184] on input "8459256354" at bounding box center [202, 183] width 149 height 34
type input "8459526354"
click at [321, 184] on span "Add Client" at bounding box center [322, 183] width 70 height 18
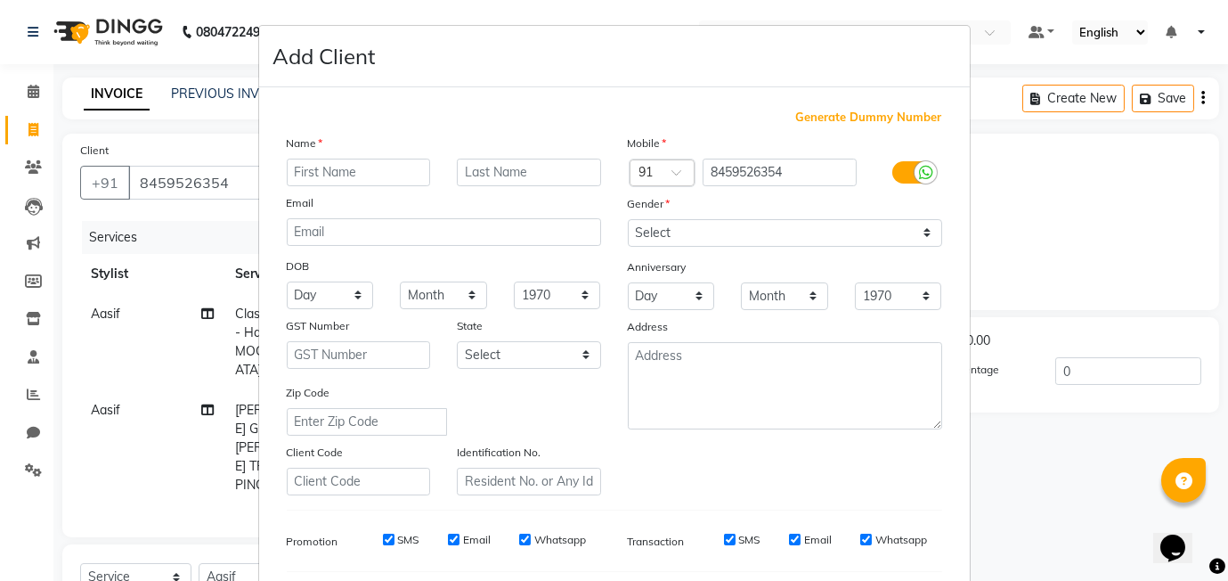
click at [323, 181] on input "text" at bounding box center [359, 172] width 144 height 28
type input "shantanu"
click at [515, 168] on input "text" at bounding box center [529, 172] width 144 height 28
type input "354"
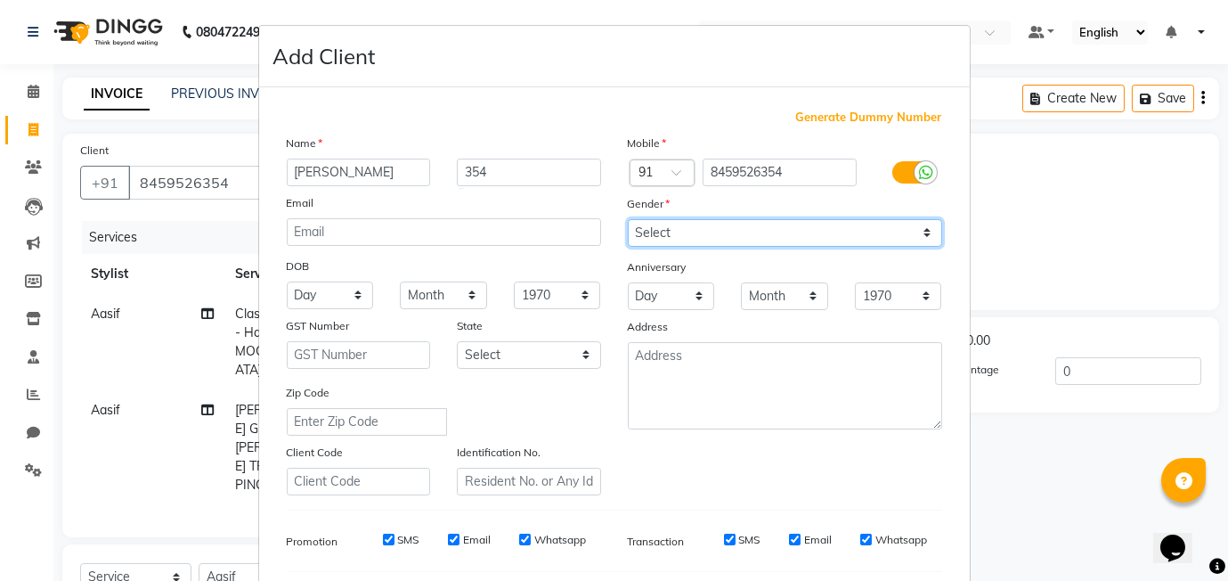
click at [683, 230] on select "Select [DEMOGRAPHIC_DATA] [DEMOGRAPHIC_DATA] Other Prefer Not To Say" at bounding box center [785, 233] width 314 height 28
select select "male"
click at [628, 219] on select "Select [DEMOGRAPHIC_DATA] [DEMOGRAPHIC_DATA] Other Prefer Not To Say" at bounding box center [785, 233] width 314 height 28
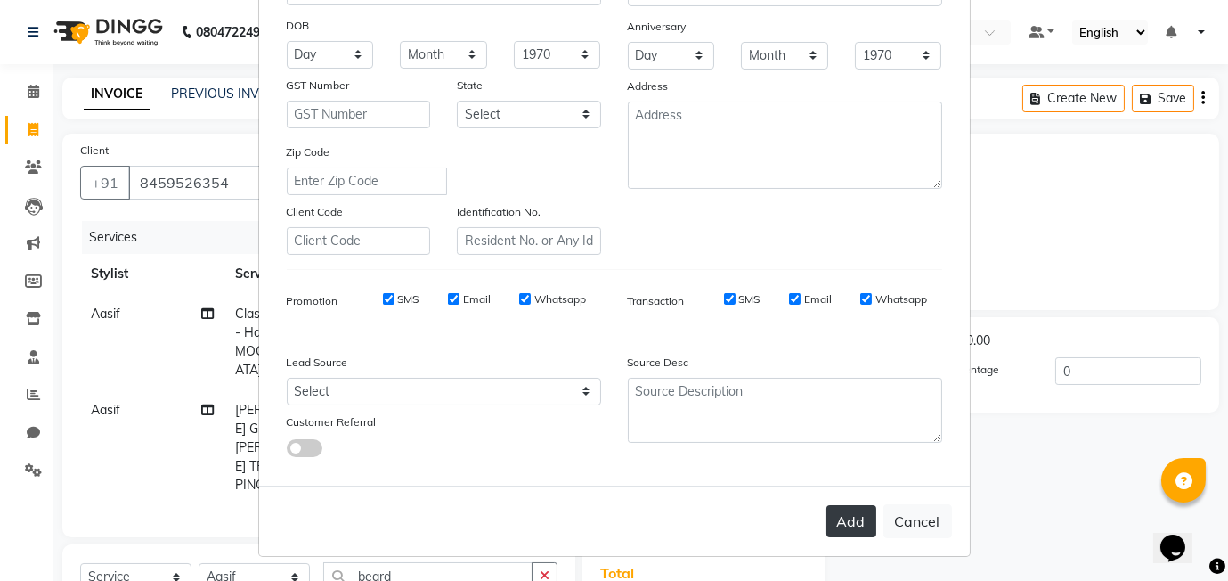
click at [866, 516] on button "Add" at bounding box center [851, 521] width 50 height 32
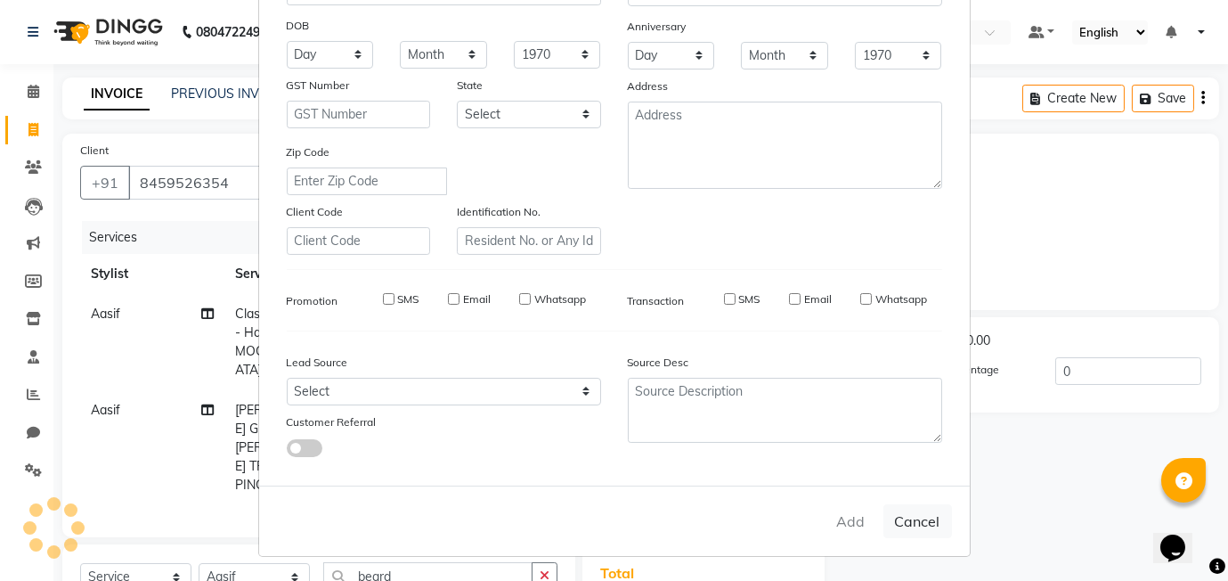
select select
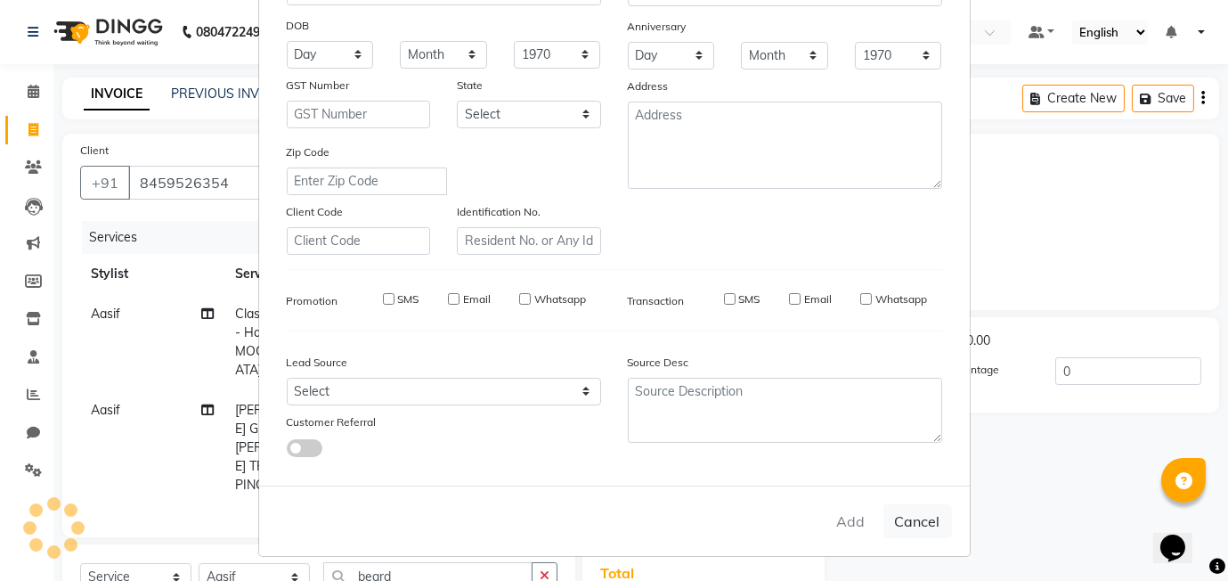
select select
checkbox input "false"
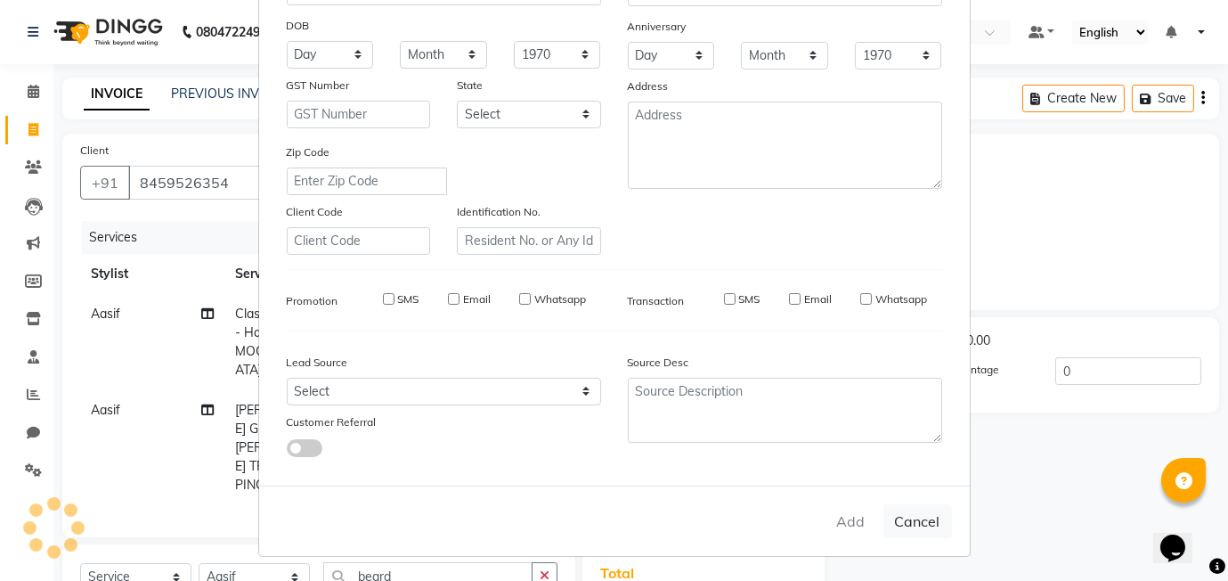
checkbox input "false"
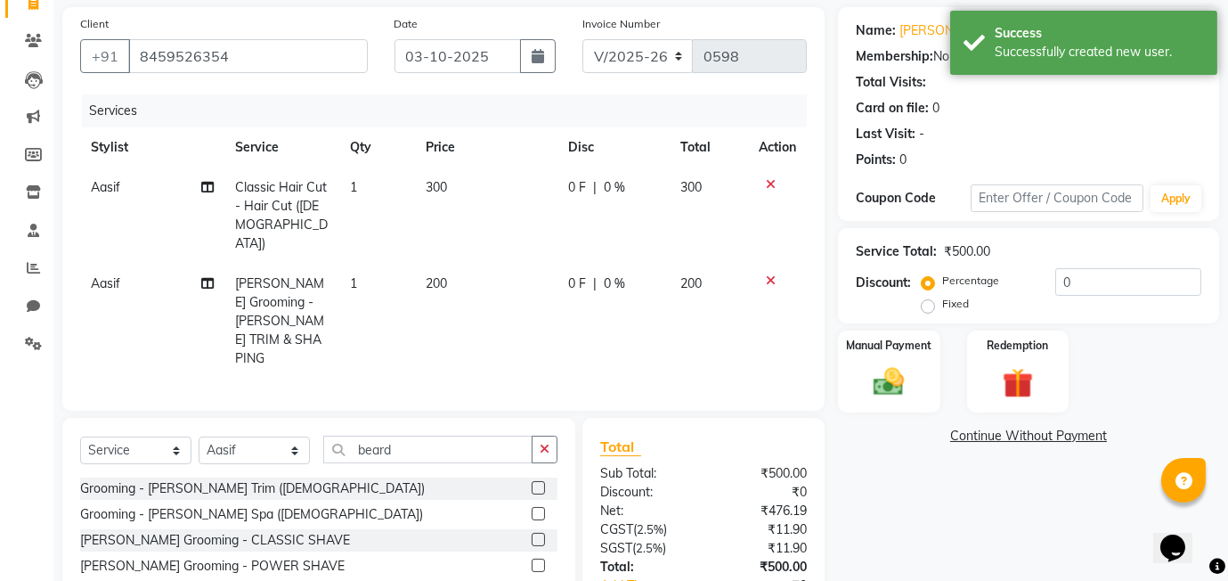
scroll to position [196, 0]
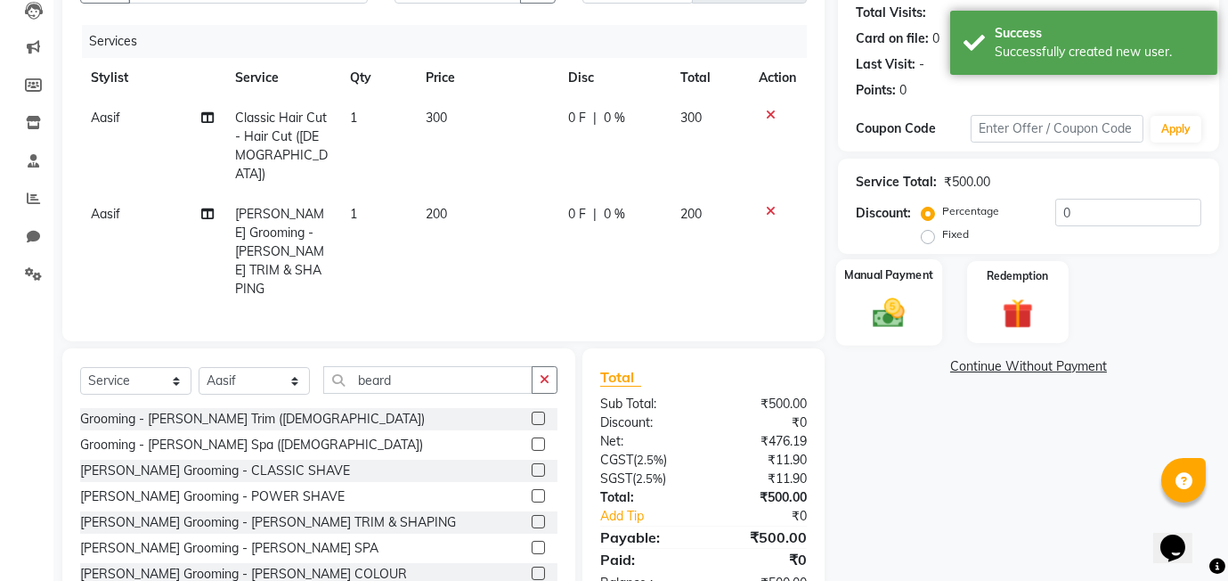
click at [921, 316] on div "Manual Payment" at bounding box center [889, 301] width 106 height 85
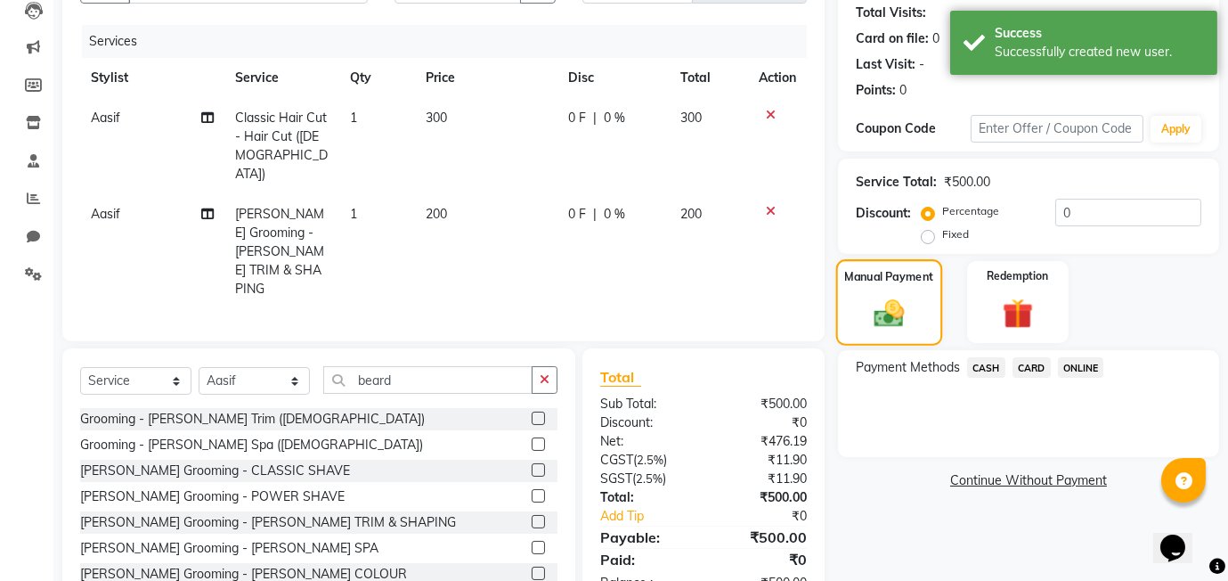
click at [921, 316] on div "Manual Payment" at bounding box center [889, 301] width 106 height 85
click at [1079, 370] on span "ONLINE" at bounding box center [1081, 367] width 46 height 20
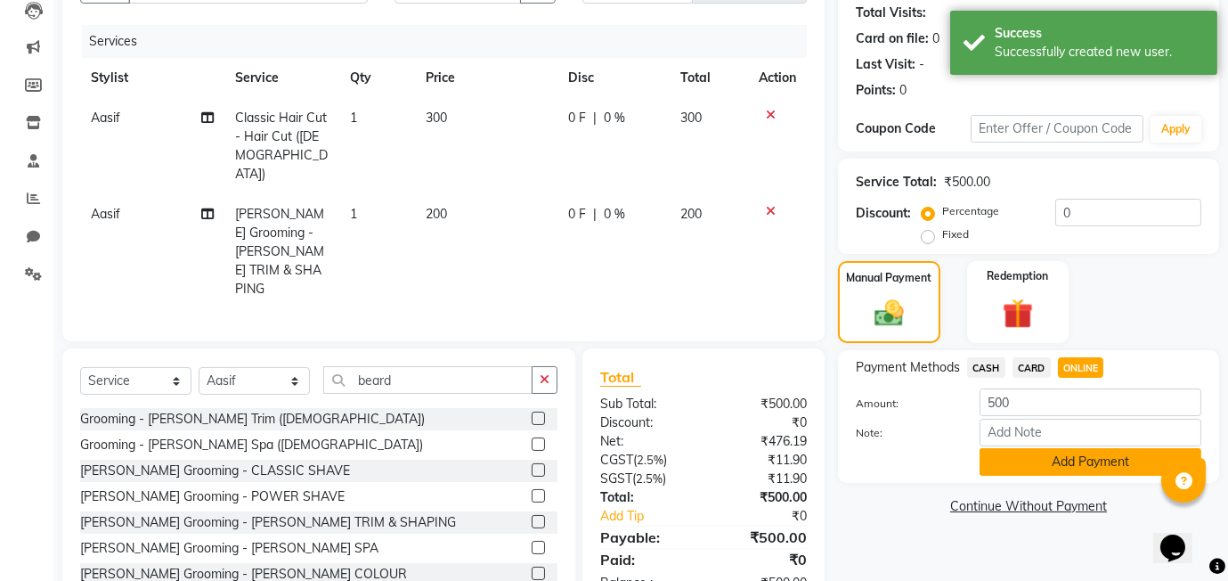
click at [1068, 465] on button "Add Payment" at bounding box center [1090, 462] width 222 height 28
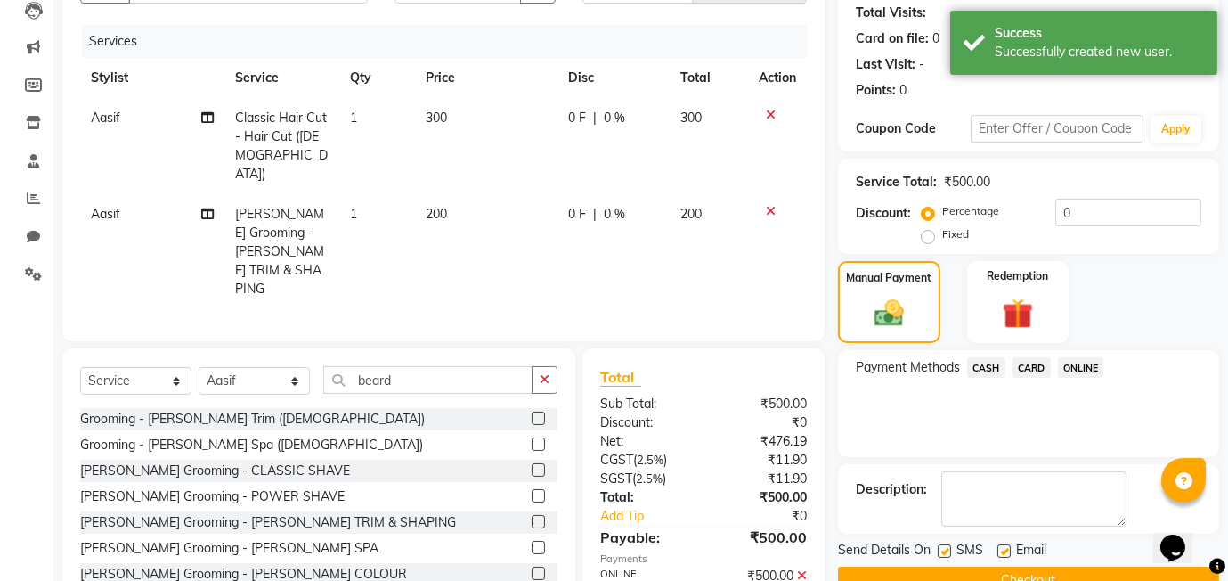
scroll to position [236, 0]
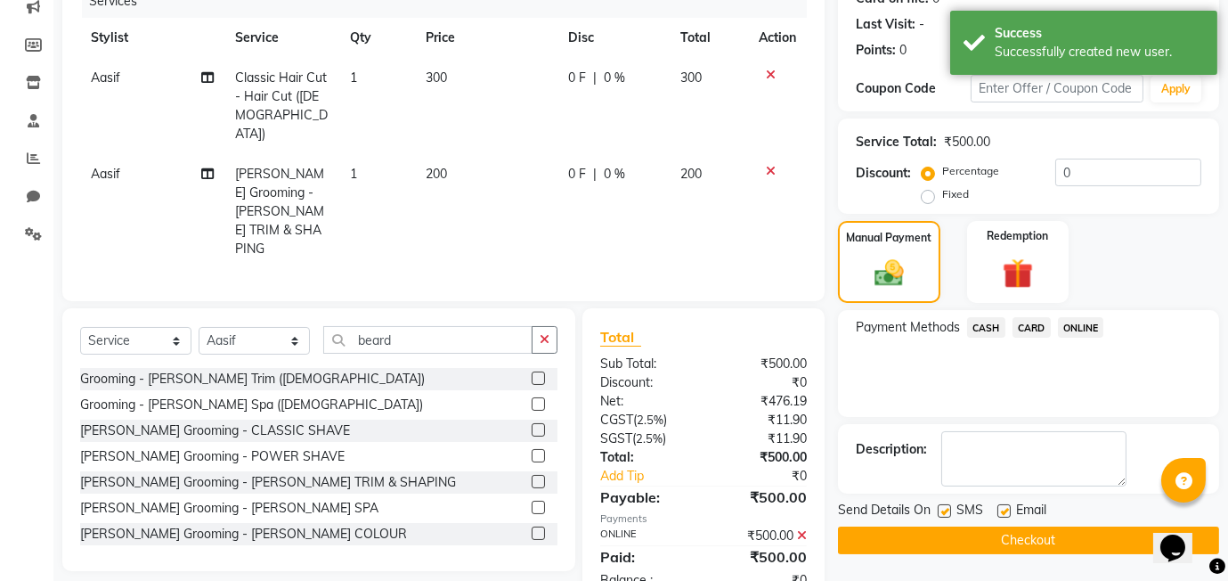
click at [993, 540] on button "Checkout" at bounding box center [1028, 540] width 381 height 28
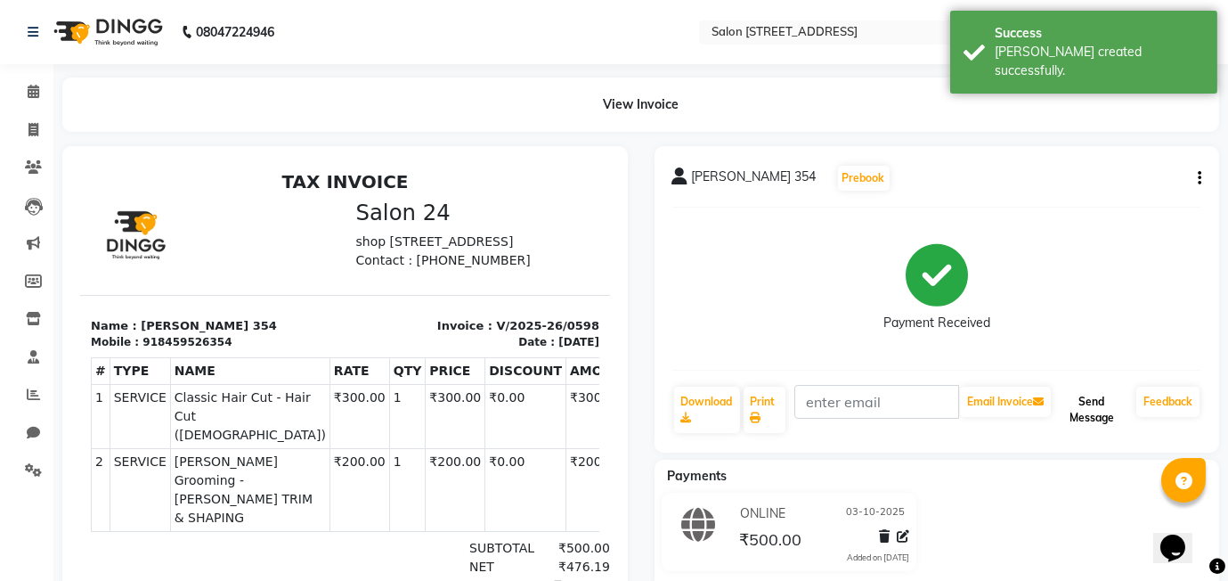
click at [1095, 394] on button "Send Message" at bounding box center [1091, 409] width 75 height 46
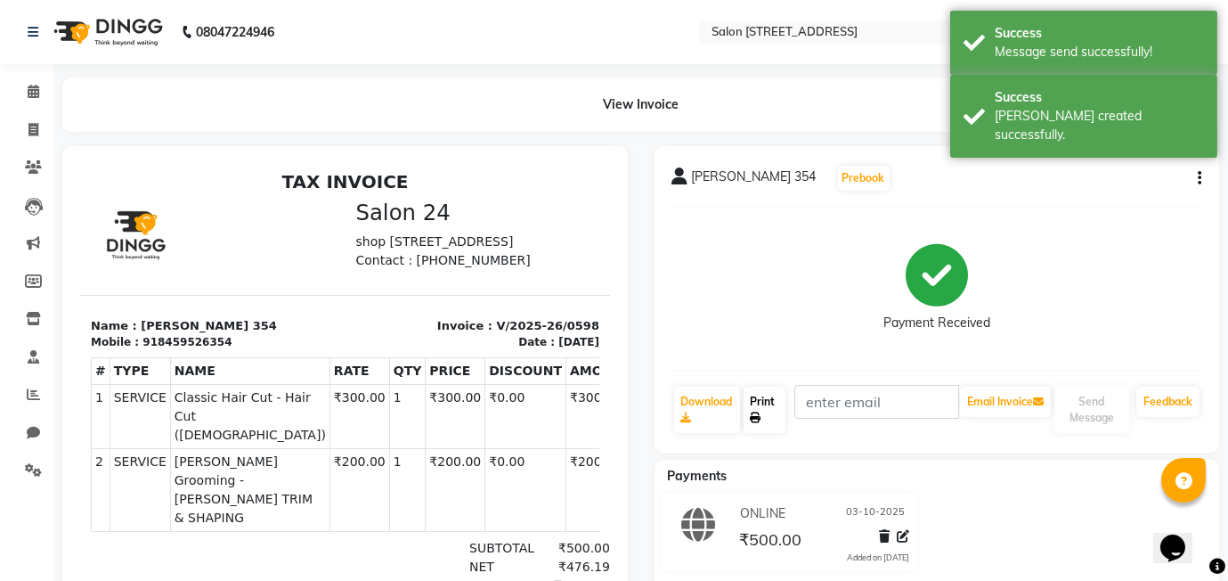
click at [767, 407] on link "Print" at bounding box center [764, 409] width 43 height 46
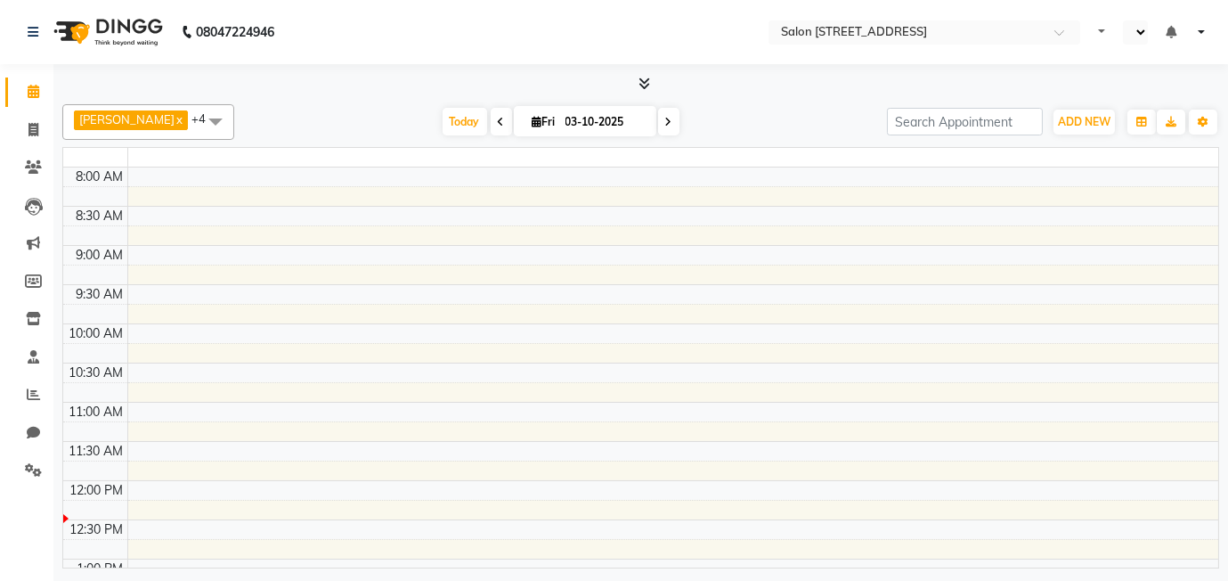
select select "en"
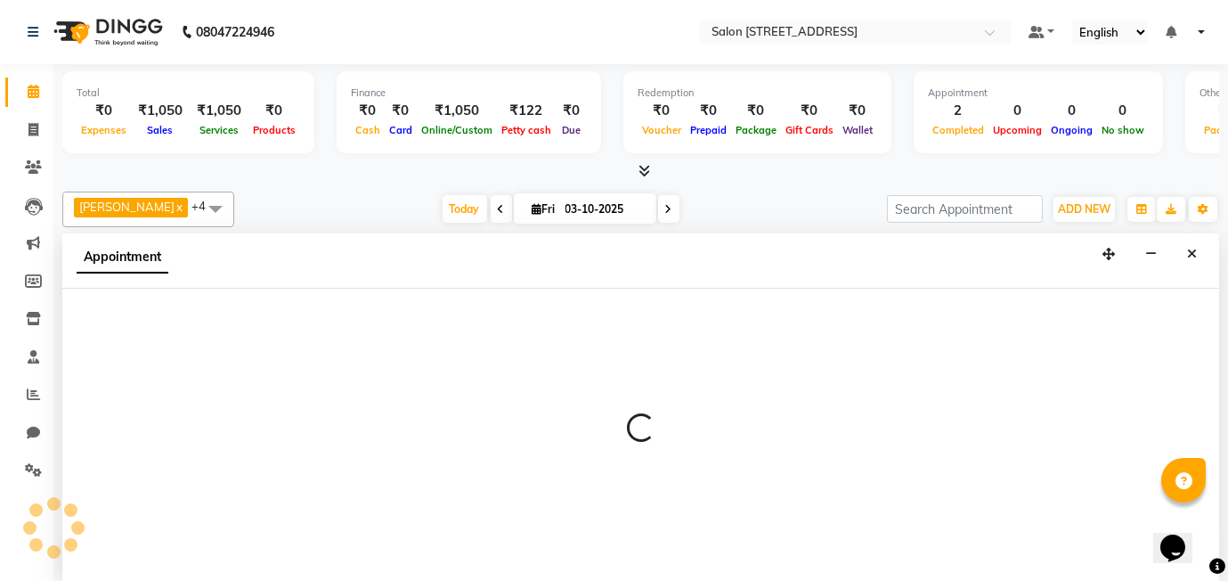
scroll to position [1, 0]
select select "84438"
select select "540"
select select "tentative"
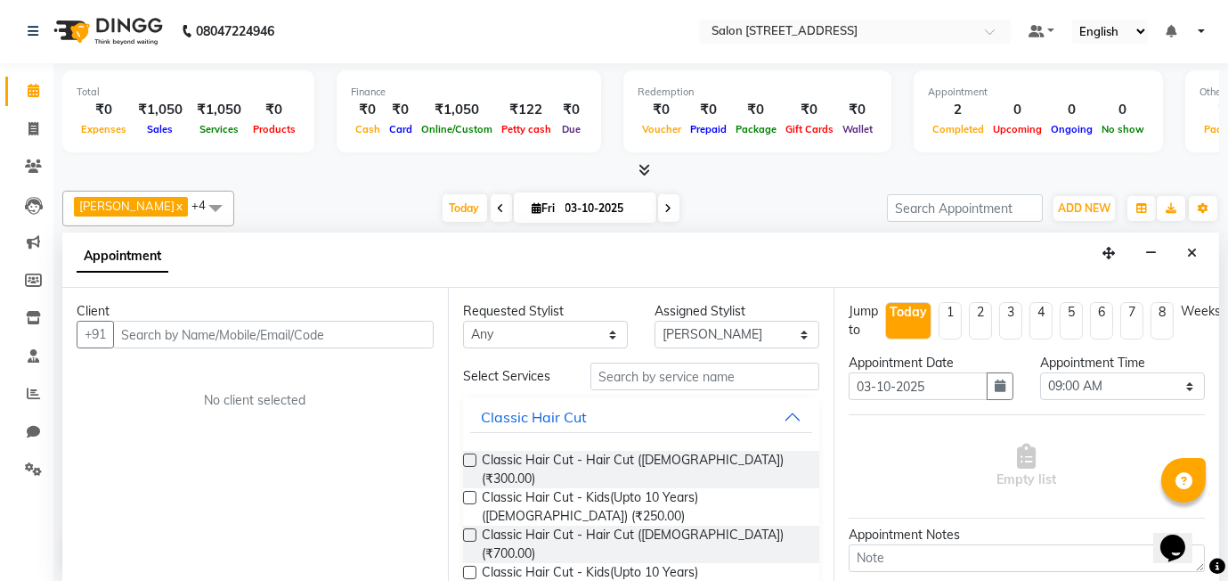
click at [626, 248] on div "Appointment" at bounding box center [640, 259] width 1157 height 55
click at [37, 134] on span at bounding box center [33, 129] width 31 height 20
select select "service"
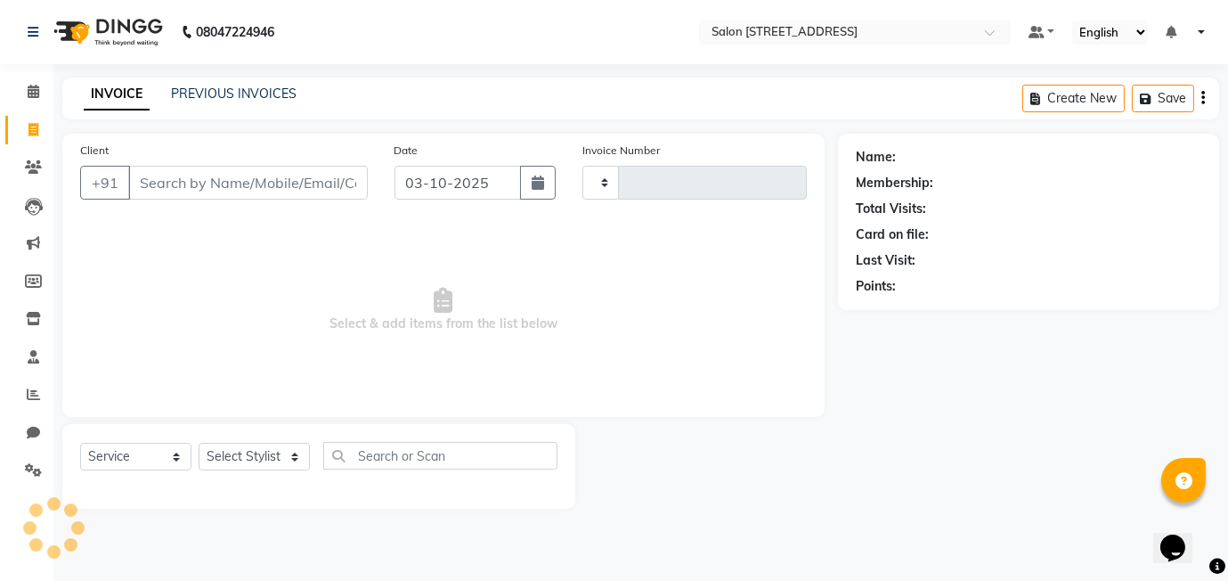
type input "0599"
select select "8448"
click at [182, 186] on input "Client" at bounding box center [248, 183] width 240 height 34
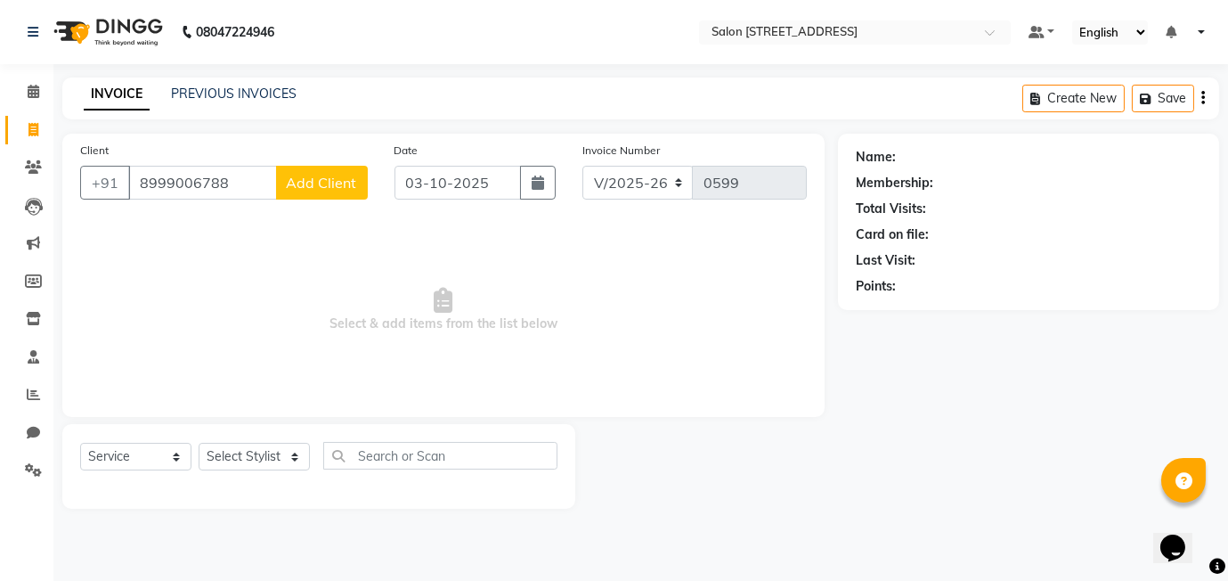
type input "8999006788"
click at [337, 181] on span "Add Client" at bounding box center [322, 183] width 70 height 18
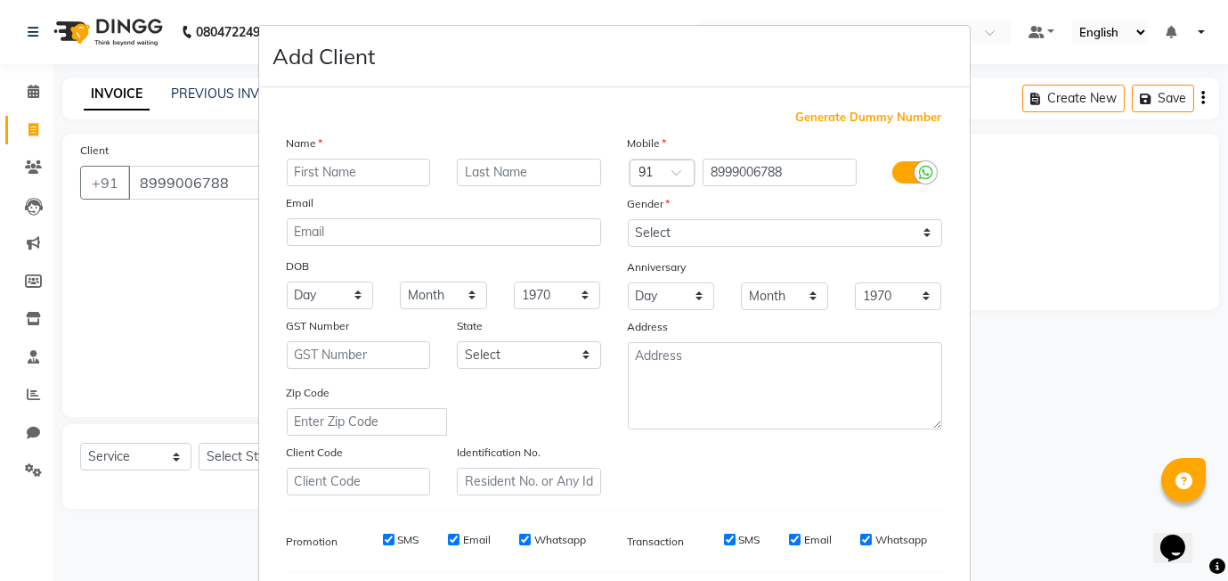
click at [337, 181] on input "text" at bounding box center [359, 172] width 144 height 28
type input "[PERSON_NAME]"
click at [508, 180] on input "text" at bounding box center [529, 172] width 144 height 28
click at [508, 175] on input "text" at bounding box center [529, 172] width 144 height 28
type input "788"
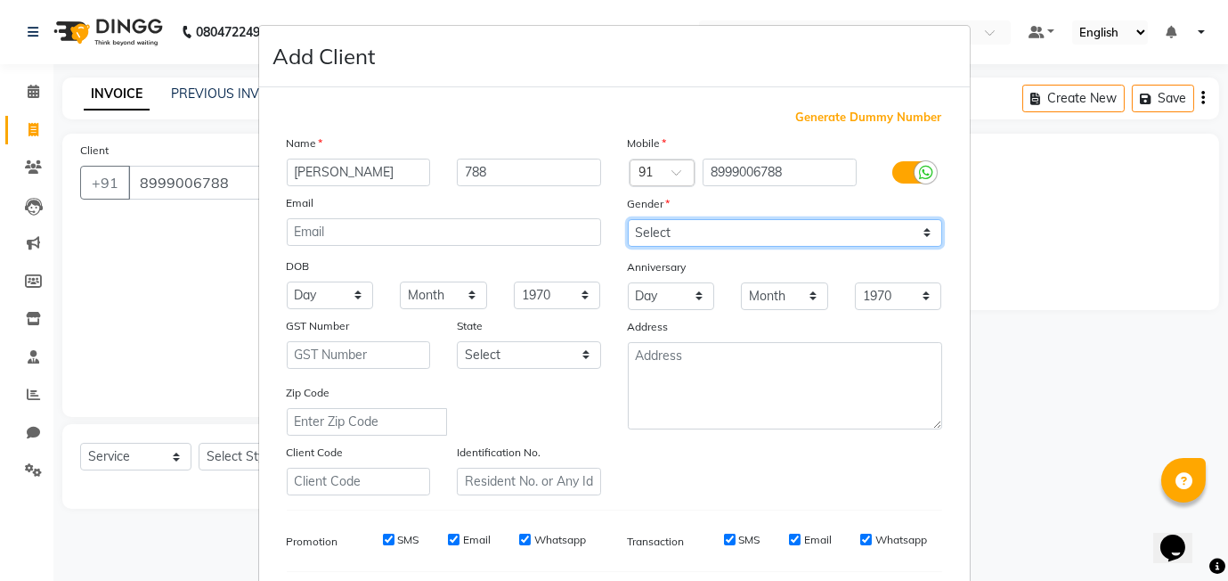
click at [668, 231] on select "Select [DEMOGRAPHIC_DATA] [DEMOGRAPHIC_DATA] Other Prefer Not To Say" at bounding box center [785, 233] width 314 height 28
select select "[DEMOGRAPHIC_DATA]"
click at [628, 219] on select "Select [DEMOGRAPHIC_DATA] [DEMOGRAPHIC_DATA] Other Prefer Not To Say" at bounding box center [785, 233] width 314 height 28
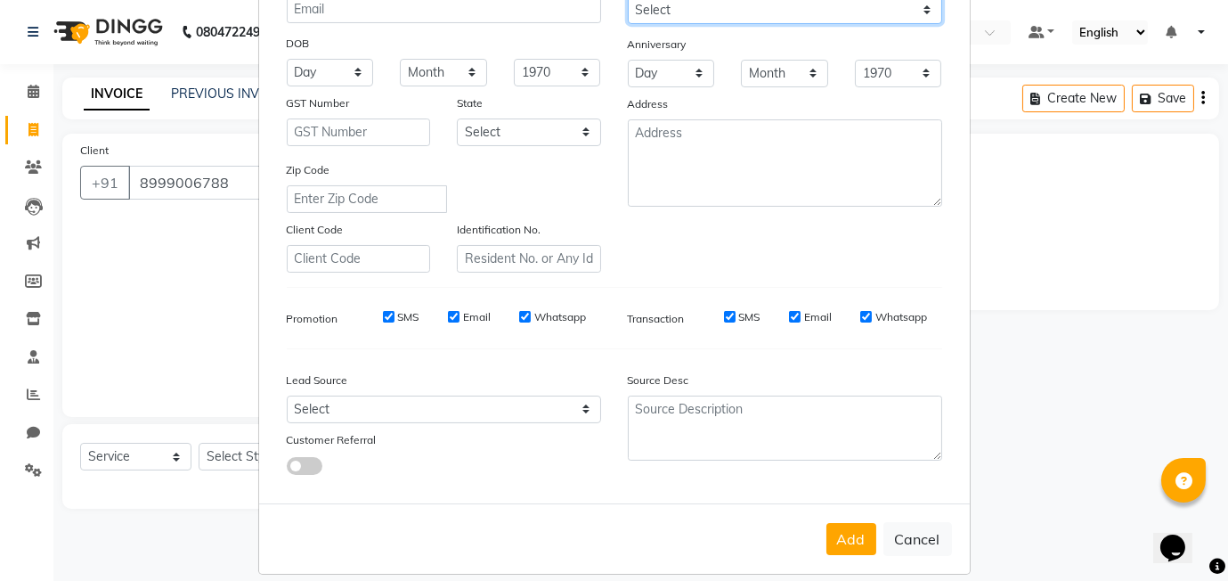
scroll to position [240, 0]
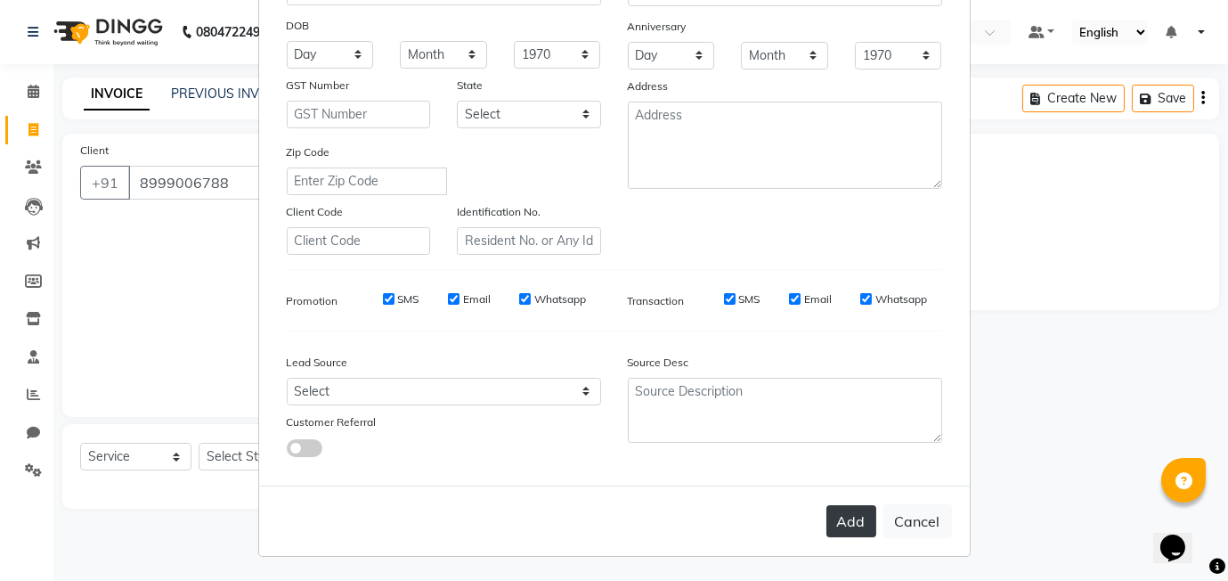
click at [874, 533] on button "Add" at bounding box center [851, 521] width 50 height 32
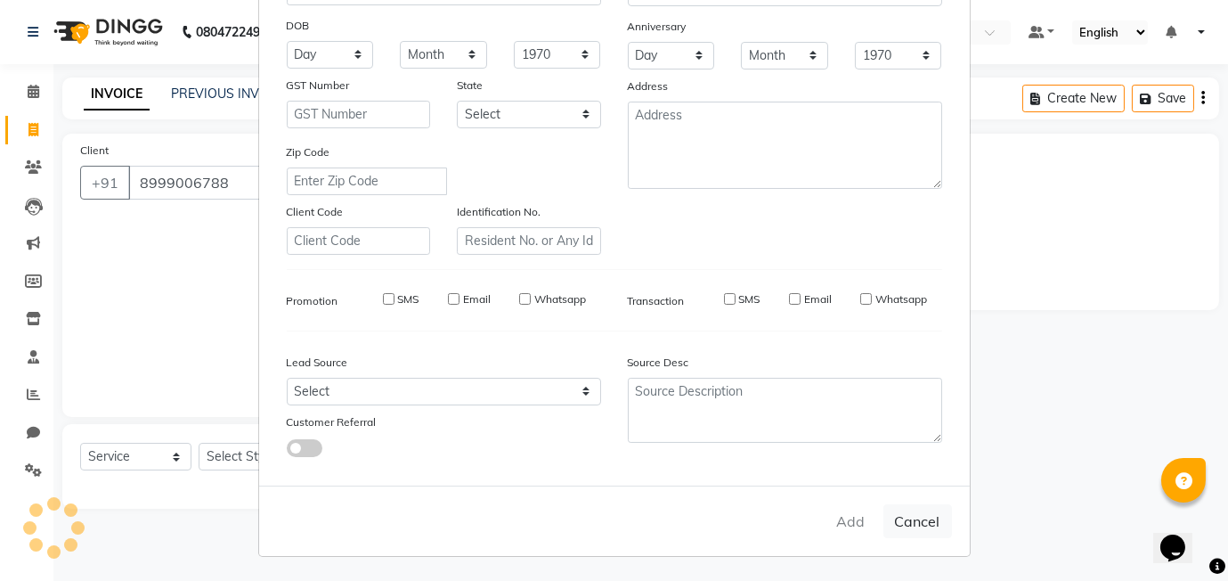
select select
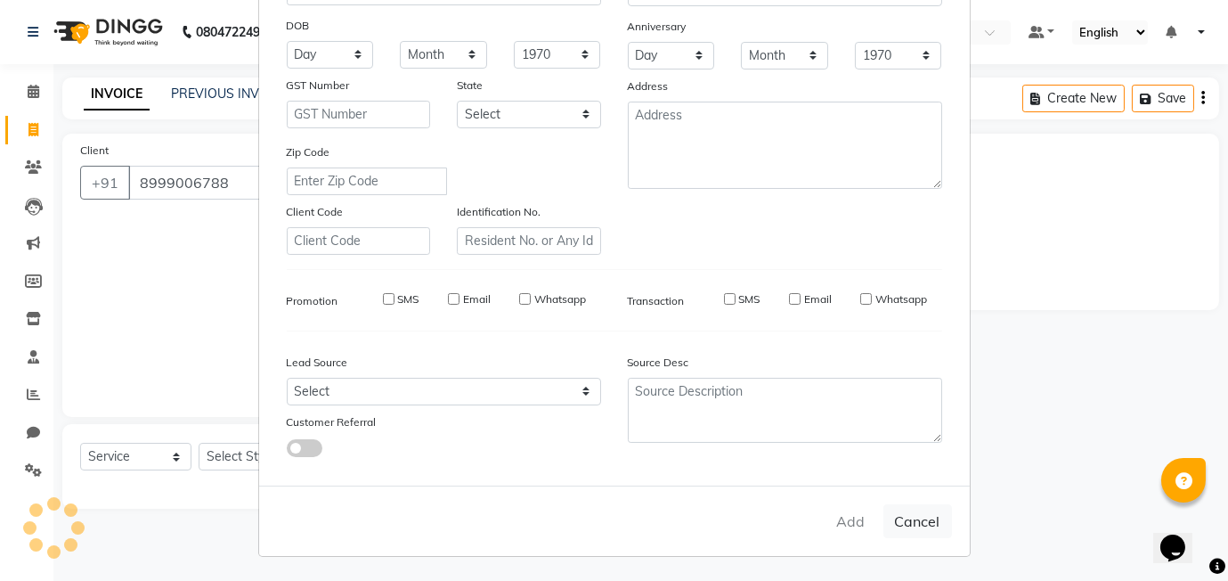
select select
checkbox input "false"
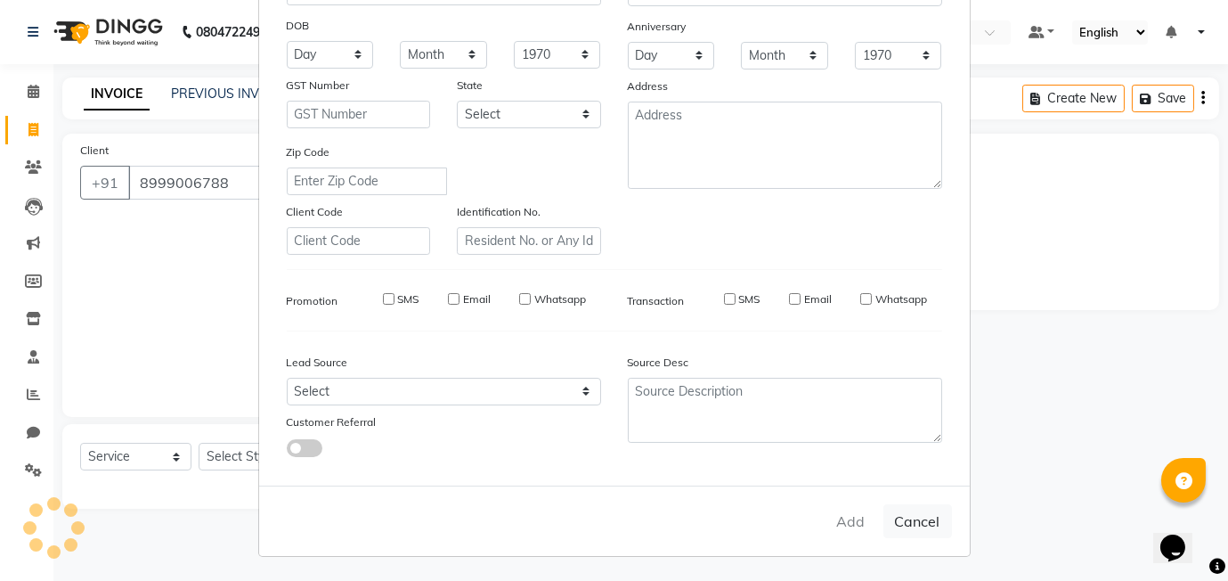
checkbox input "false"
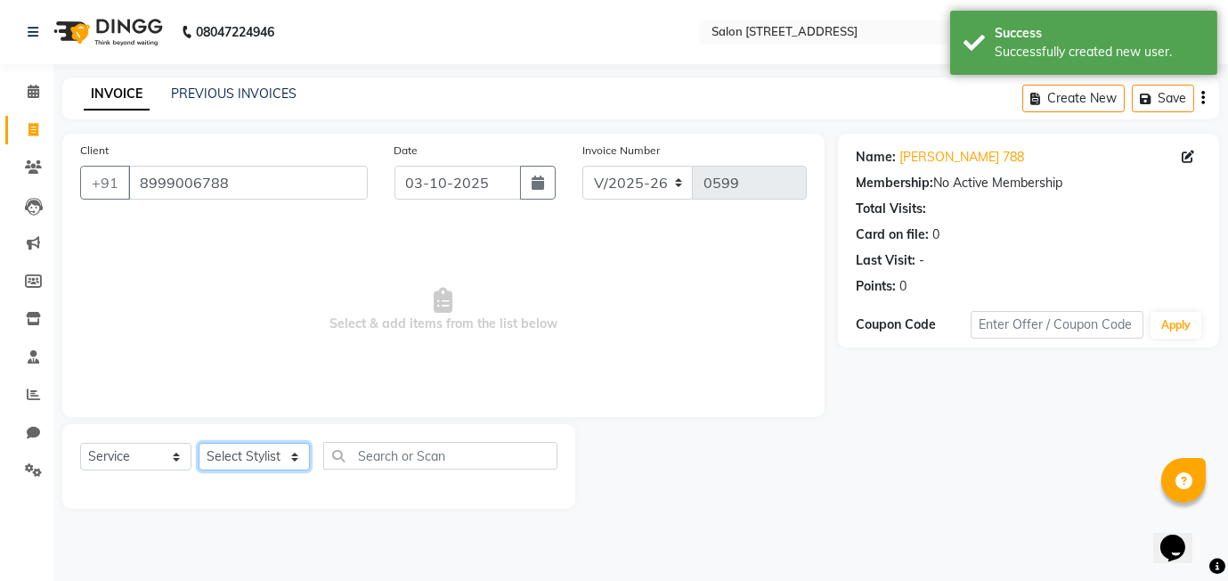
click at [273, 453] on select "Select Stylist [PERSON_NAME] Manager [PERSON_NAME]" at bounding box center [254, 457] width 111 height 28
select select "90774"
click at [199, 443] on select "Select Stylist [PERSON_NAME] Manager [PERSON_NAME]" at bounding box center [254, 457] width 111 height 28
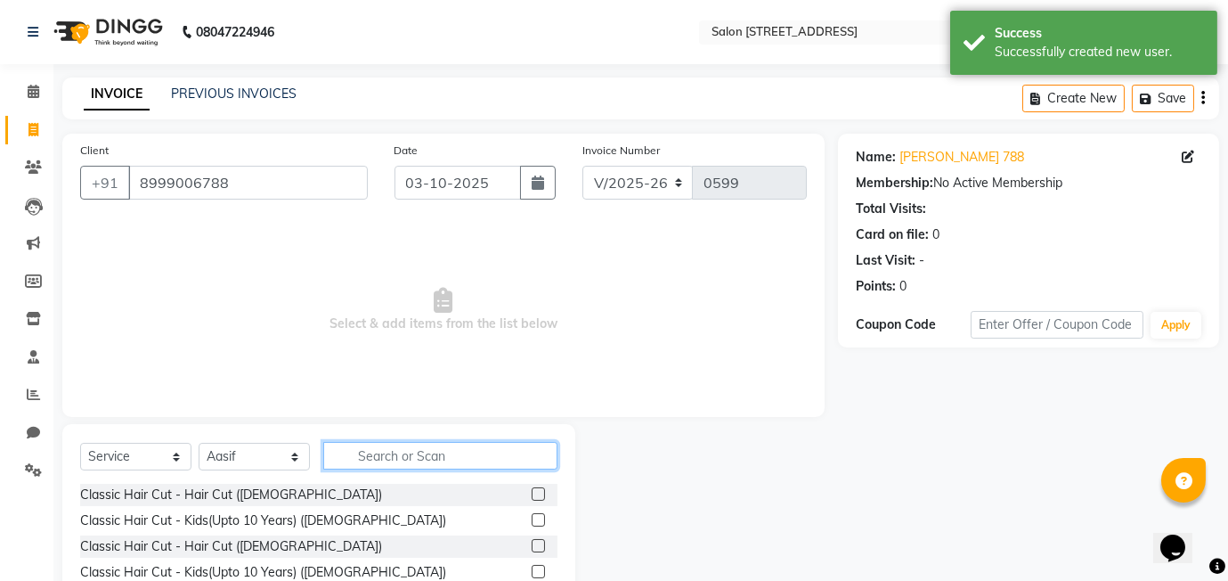
click at [376, 453] on input "text" at bounding box center [440, 456] width 234 height 28
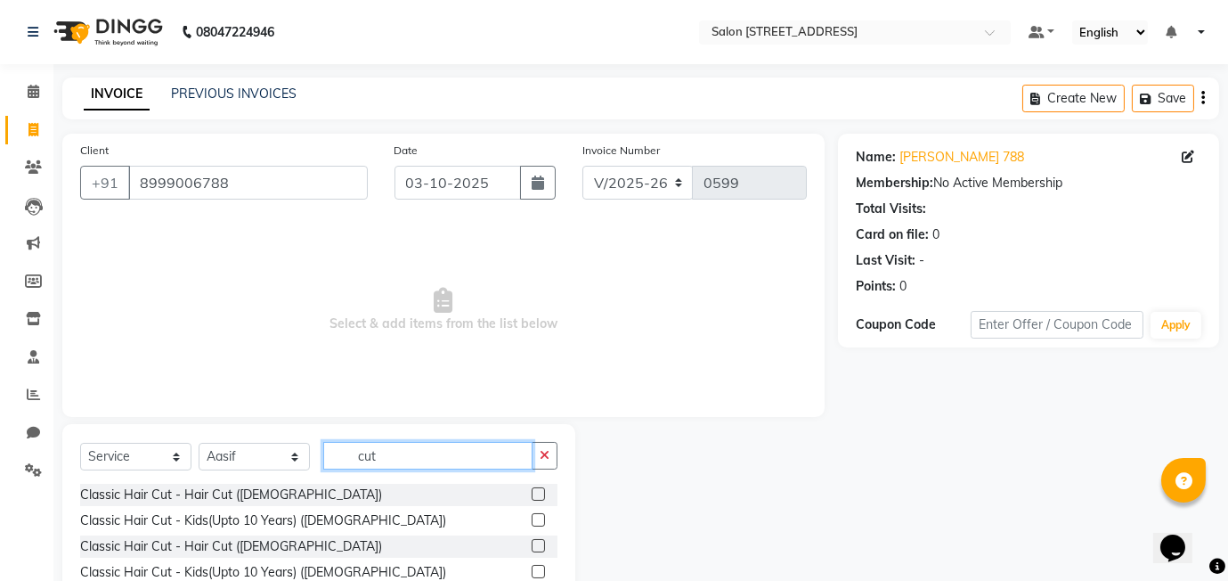
type input "cut"
click at [535, 548] on label at bounding box center [538, 545] width 13 height 13
click at [535, 548] on input "checkbox" at bounding box center [538, 546] width 12 height 12
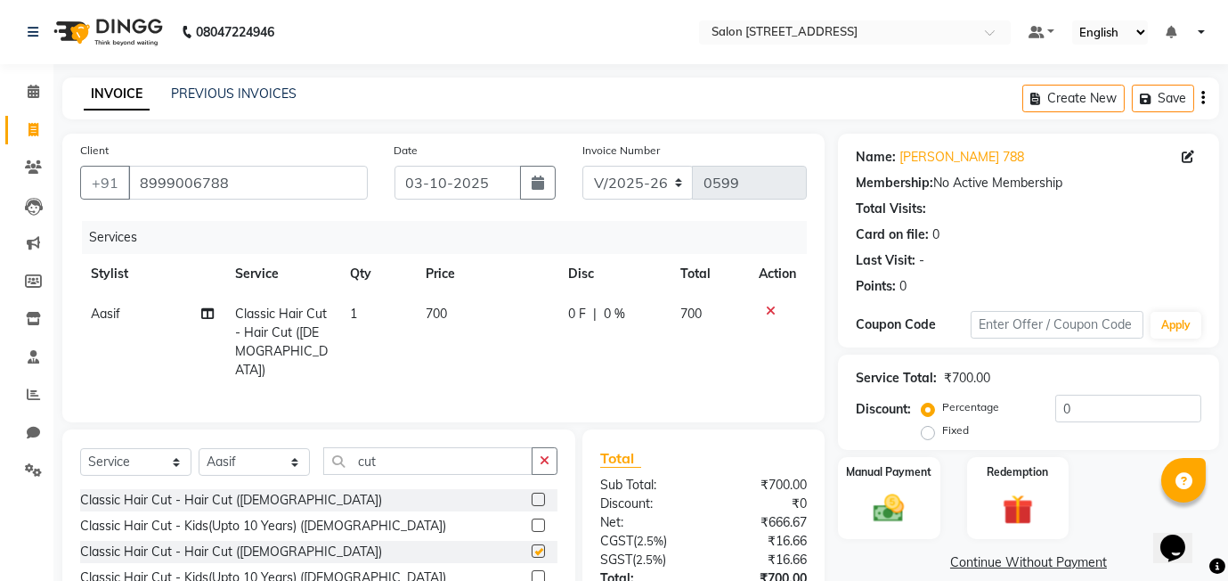
checkbox input "false"
click at [595, 312] on div "0 F | 0 %" at bounding box center [613, 313] width 91 height 19
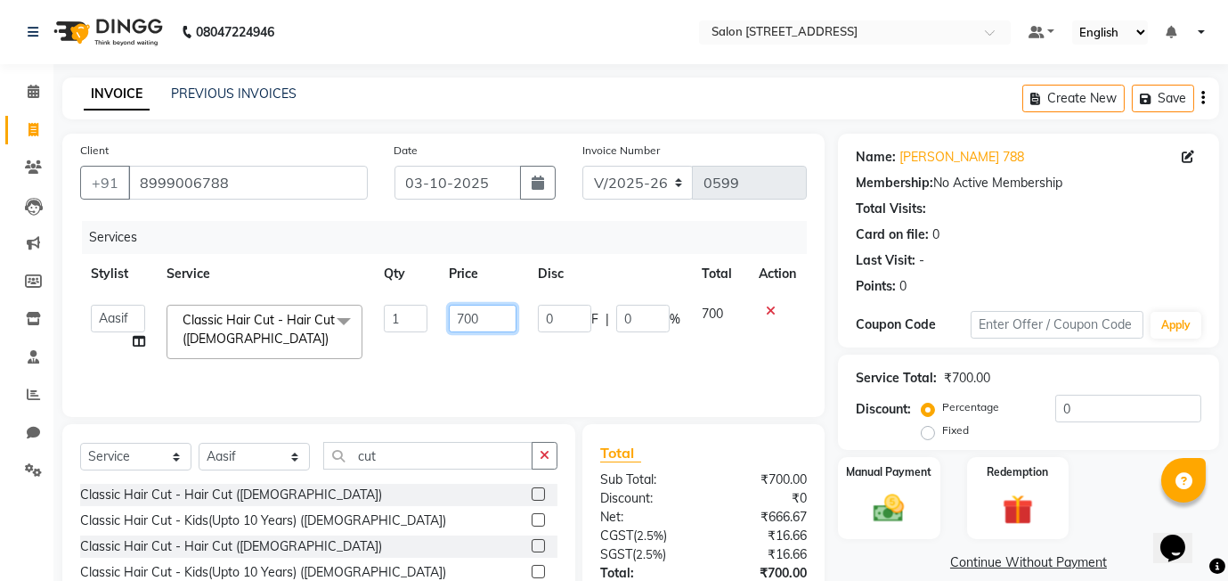
click at [495, 314] on input "700" at bounding box center [483, 318] width 68 height 28
type input "7"
type input "400"
click at [525, 386] on div "Services Stylist Service Qty Price Disc Total Action [PERSON_NAME] Manager [PER…" at bounding box center [443, 310] width 727 height 178
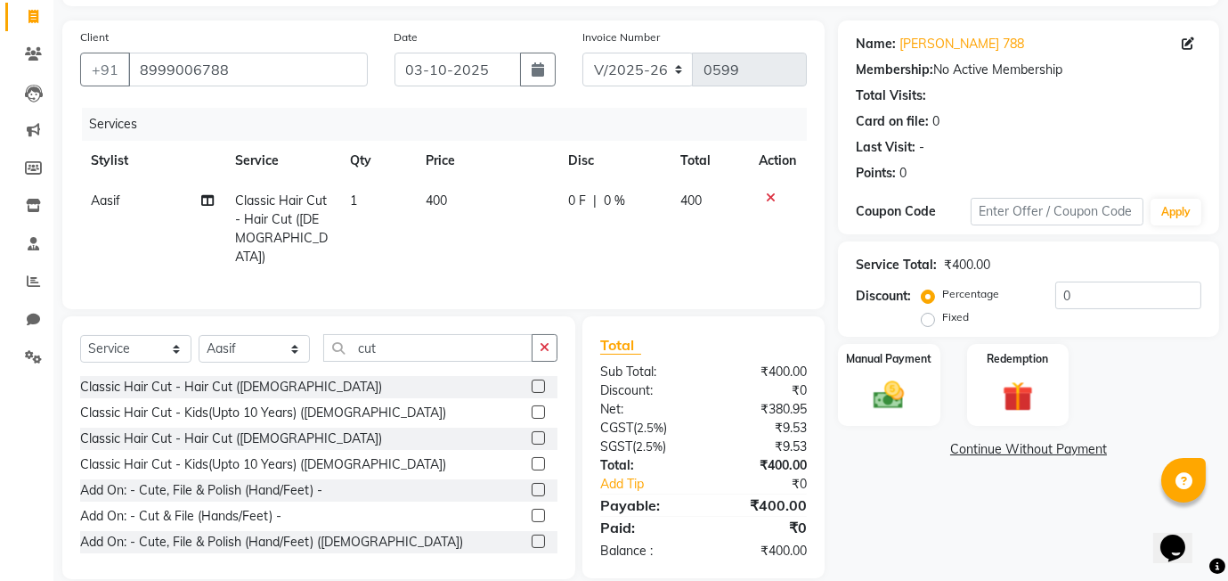
scroll to position [115, 0]
click at [899, 384] on img at bounding box center [889, 393] width 52 height 37
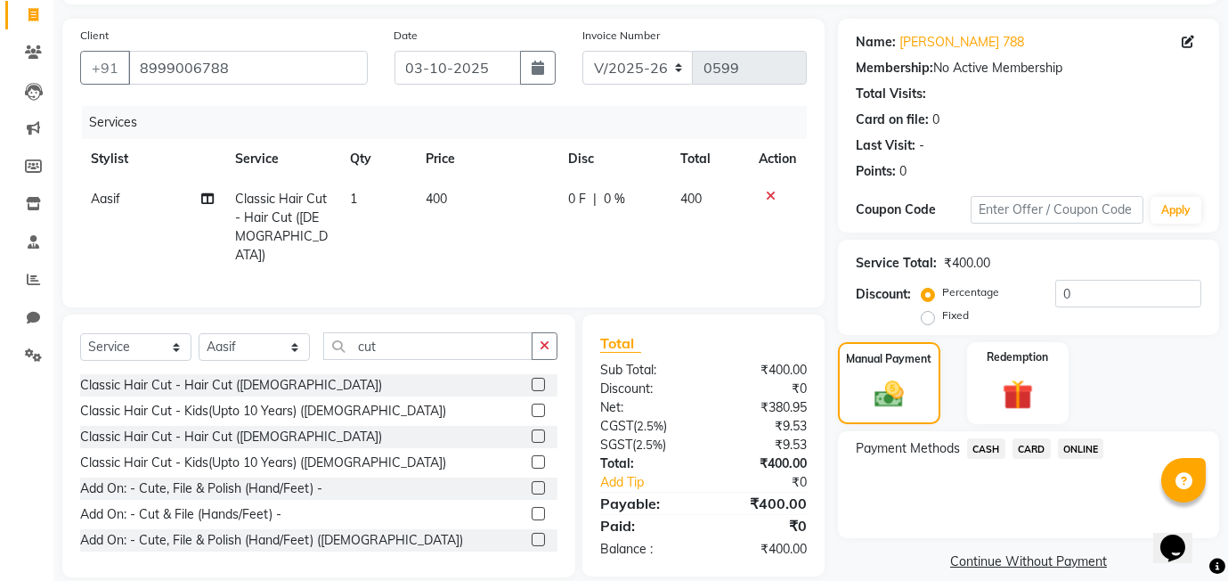
click at [1099, 451] on span "ONLINE" at bounding box center [1081, 448] width 46 height 20
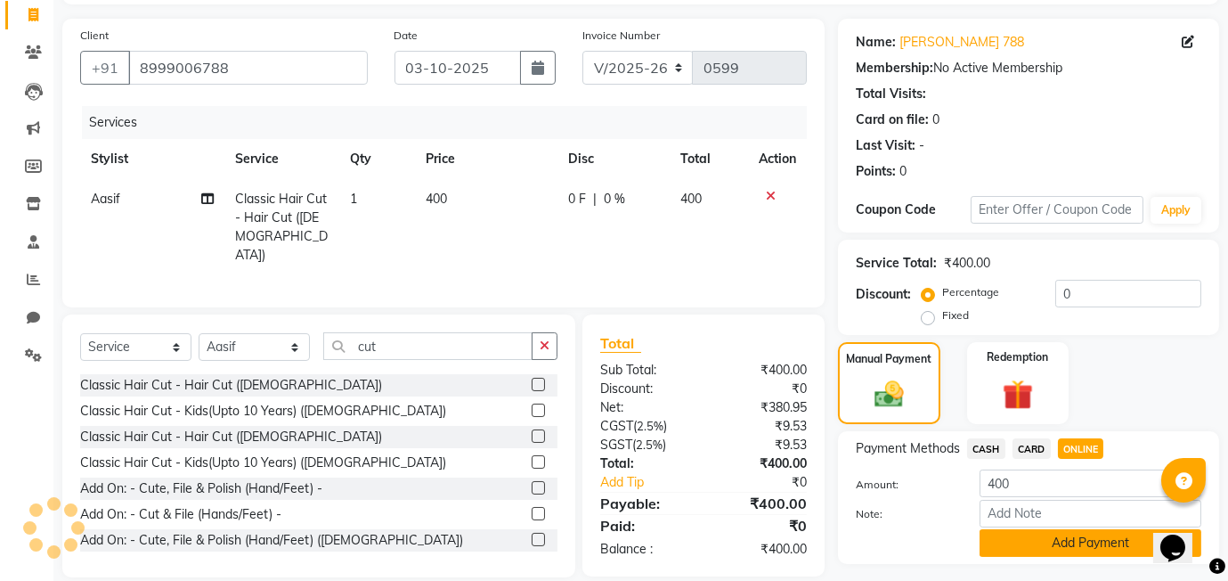
click at [1056, 545] on button "Add Payment" at bounding box center [1090, 543] width 222 height 28
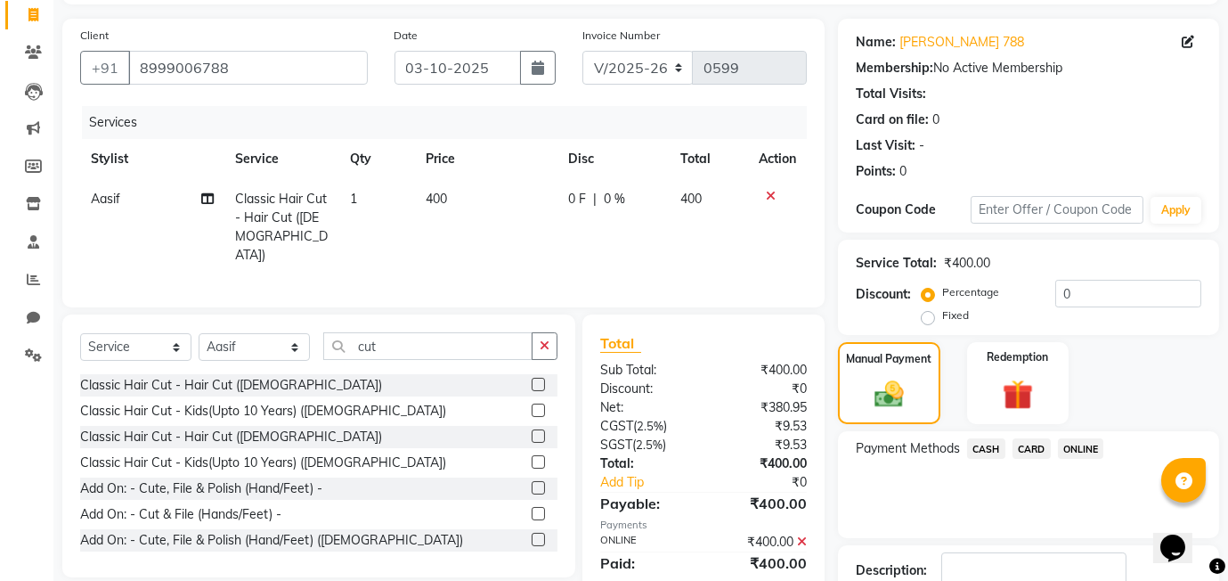
scroll to position [236, 0]
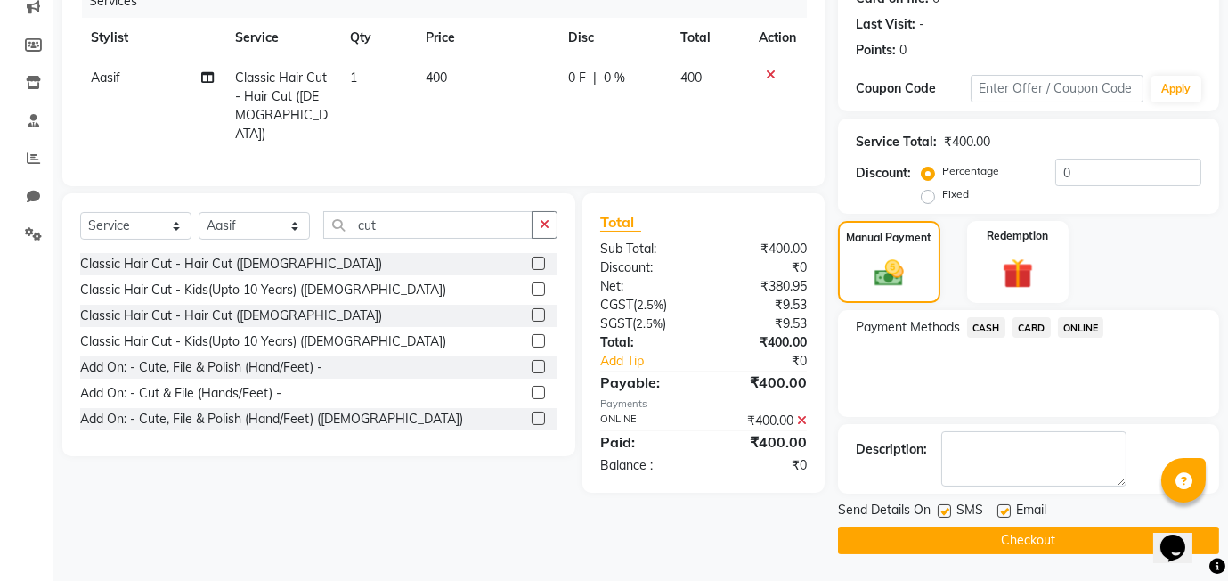
click at [957, 538] on button "Checkout" at bounding box center [1028, 540] width 381 height 28
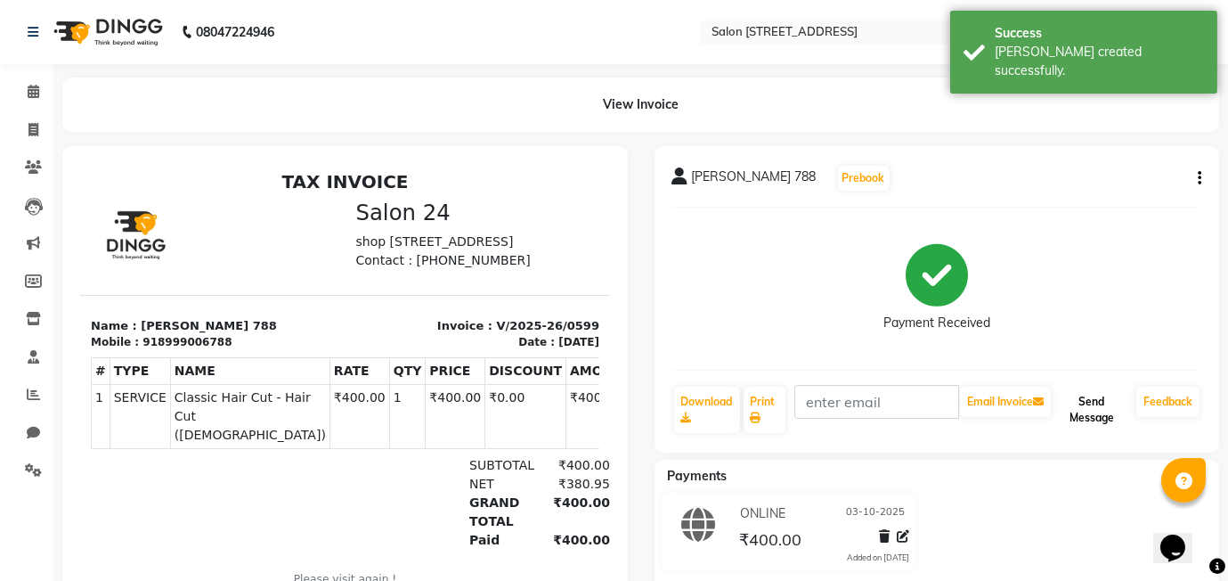
click at [1092, 399] on button "Send Message" at bounding box center [1091, 409] width 75 height 46
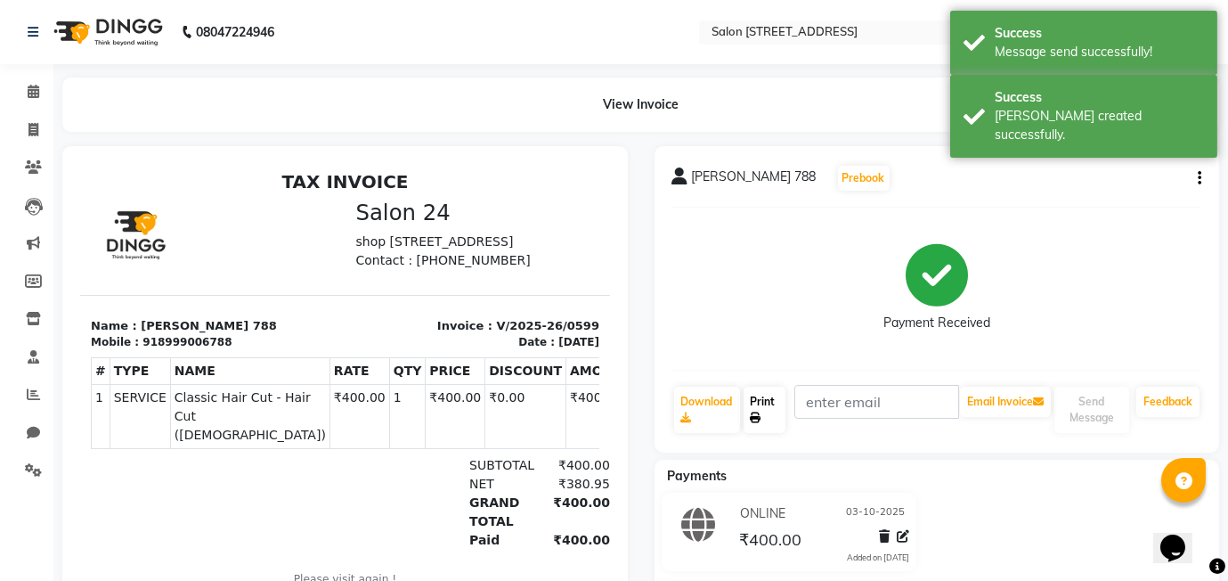
click at [764, 415] on link "Print" at bounding box center [764, 409] width 43 height 46
